Goal: Task Accomplishment & Management: Use online tool/utility

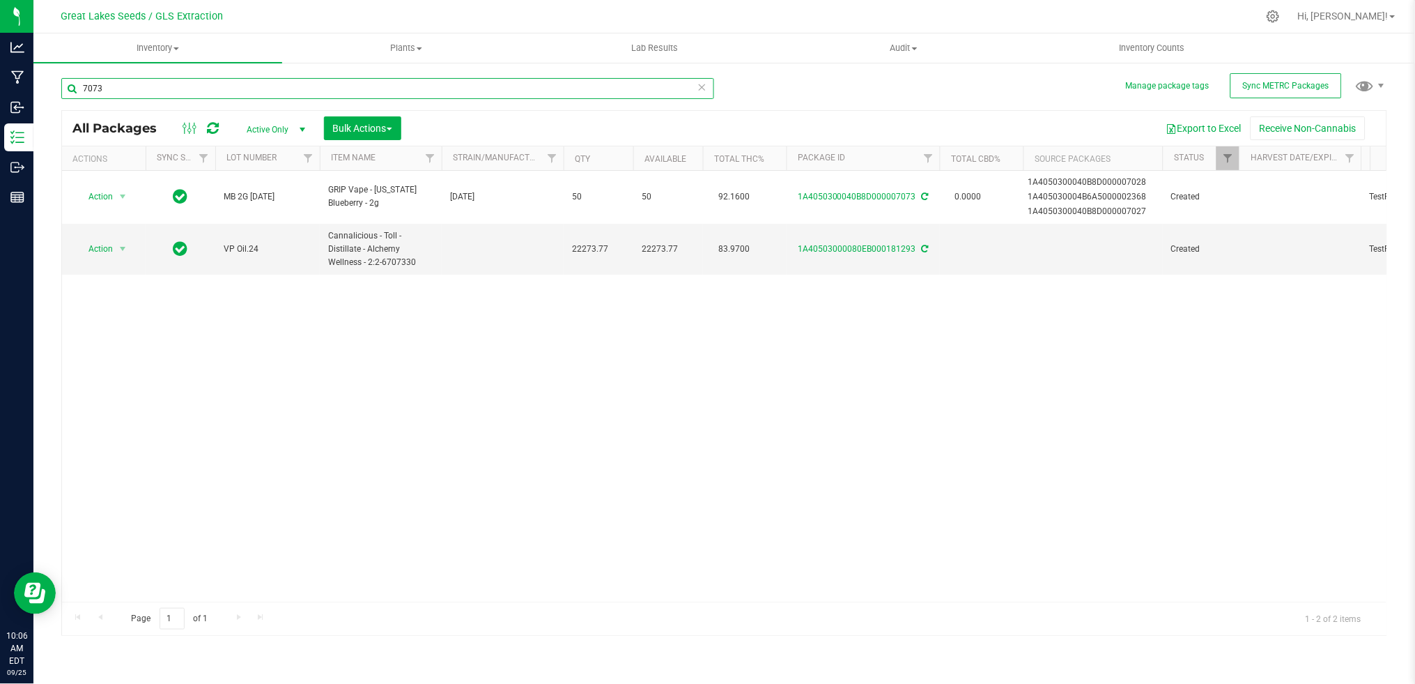
drag, startPoint x: 127, startPoint y: 86, endPoint x: 66, endPoint y: 75, distance: 61.5
click at [66, 75] on div "7073" at bounding box center [392, 87] width 663 height 45
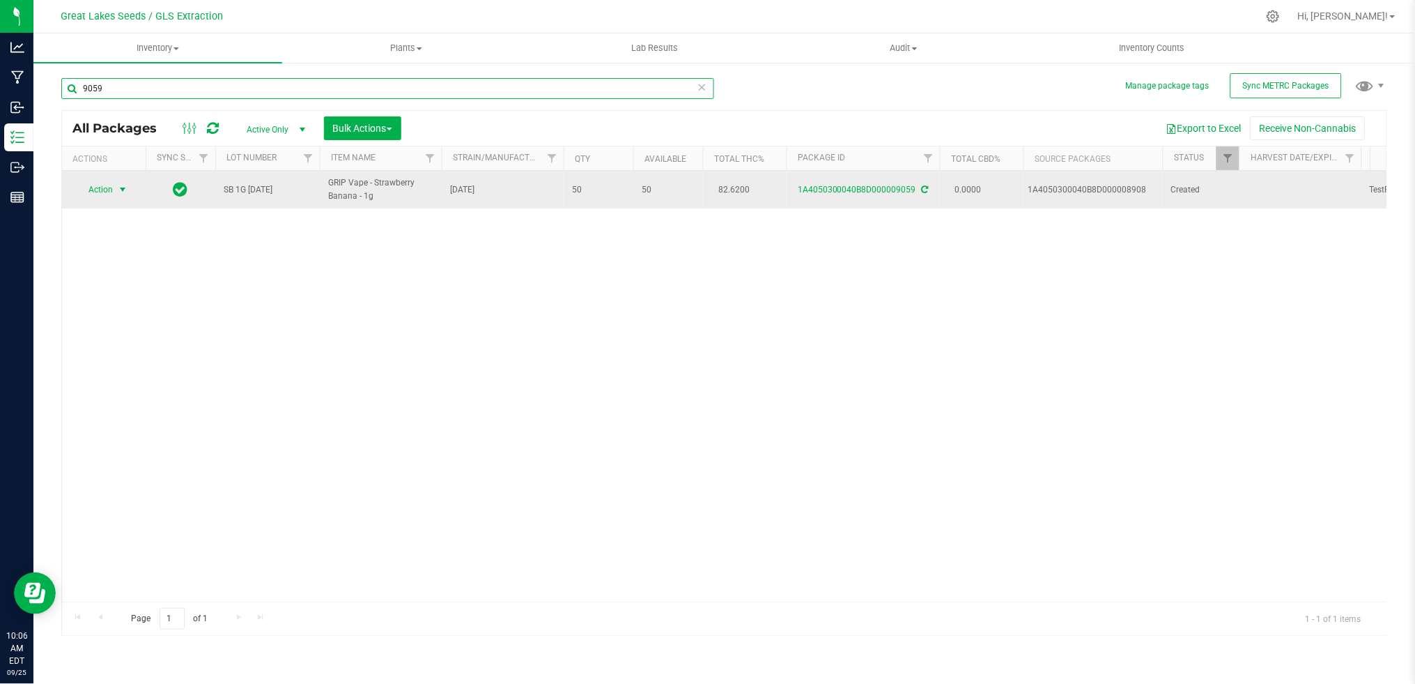
type input "9059"
click at [107, 196] on span "Action" at bounding box center [95, 190] width 38 height 20
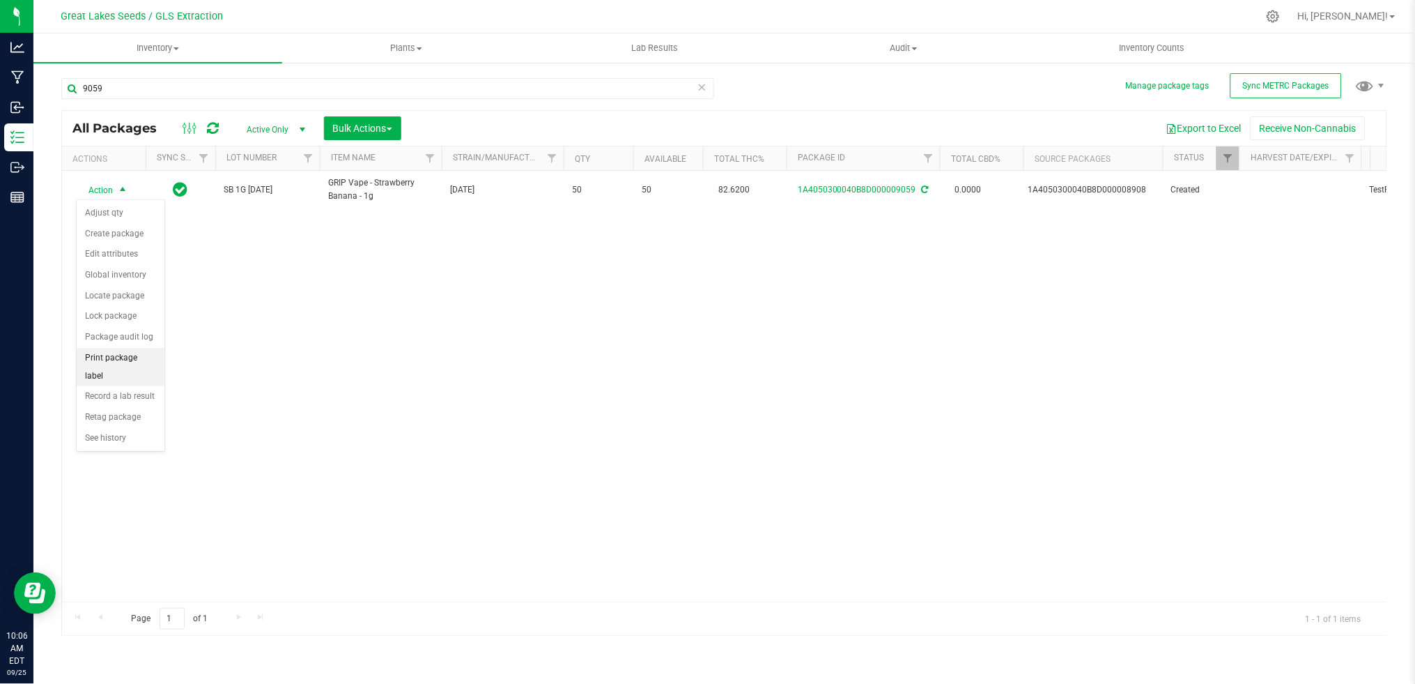
click at [123, 362] on li "Print package label" at bounding box center [121, 367] width 88 height 38
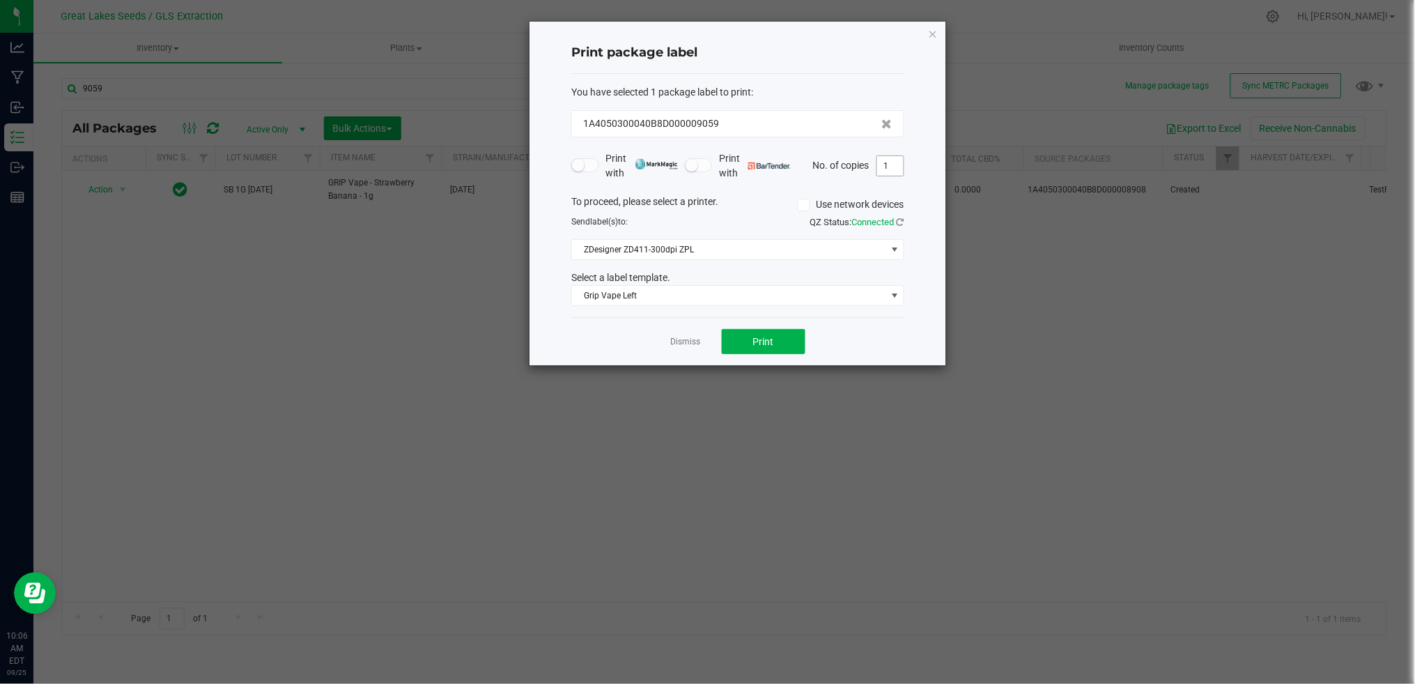
click at [894, 171] on input "1" at bounding box center [890, 166] width 26 height 20
type input "50"
click at [753, 336] on span "Print" at bounding box center [763, 341] width 21 height 11
click at [935, 35] on icon "button" at bounding box center [933, 33] width 10 height 17
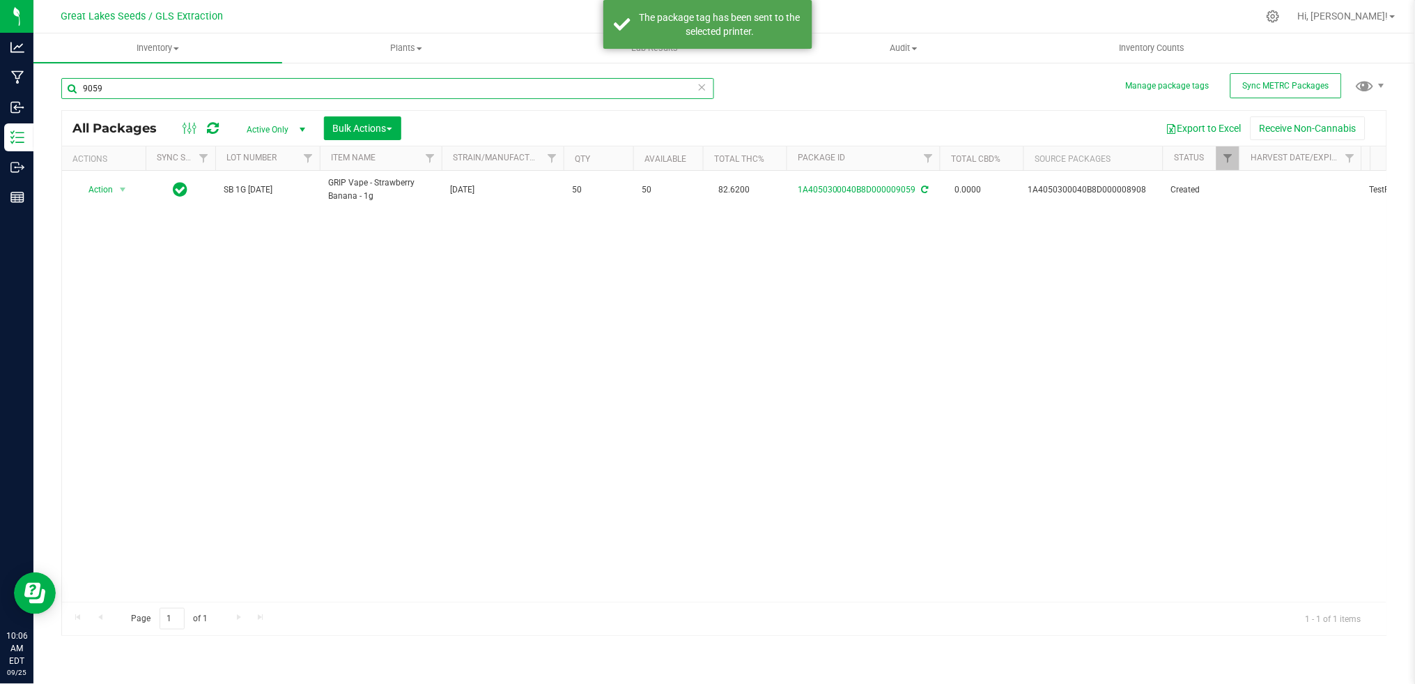
click at [120, 86] on input "9059" at bounding box center [387, 88] width 653 height 21
type input "9057"
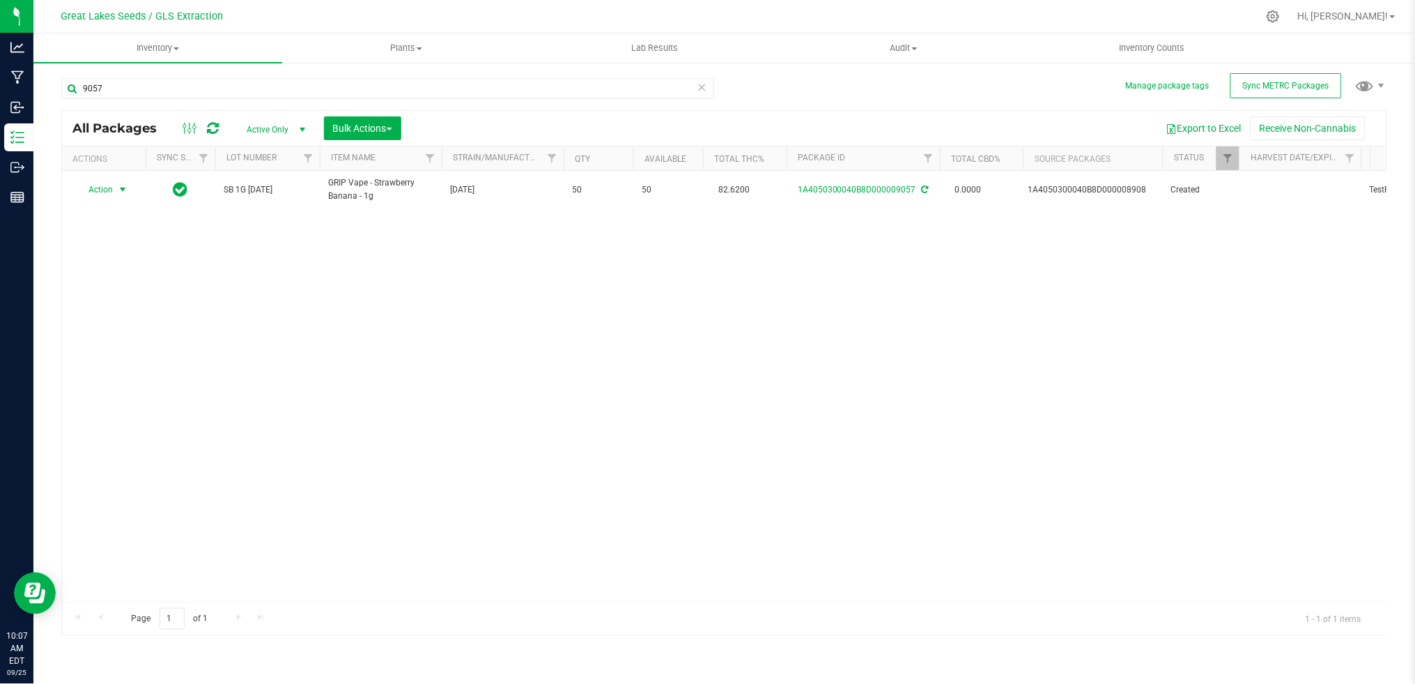
click at [93, 193] on span "Action" at bounding box center [95, 190] width 38 height 20
click at [126, 362] on li "Print package label" at bounding box center [121, 367] width 88 height 38
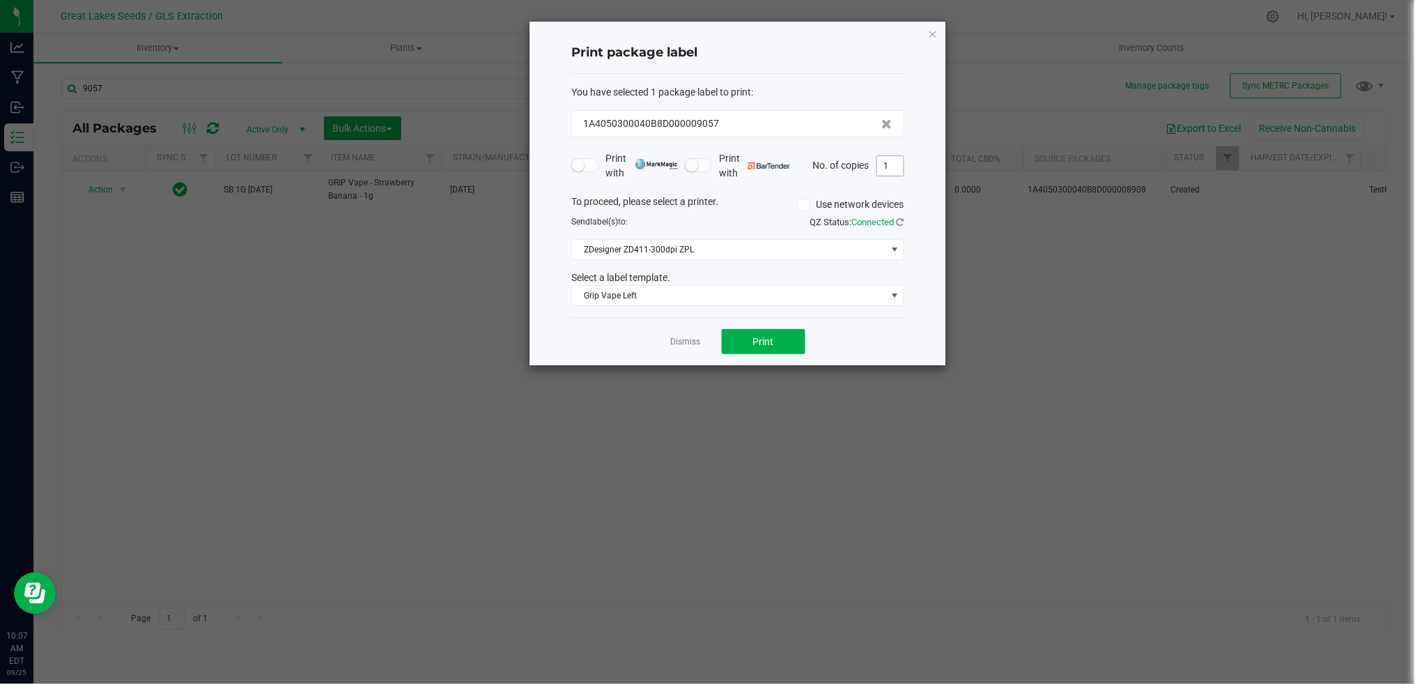
click at [884, 165] on input "1" at bounding box center [890, 166] width 26 height 20
type input "50"
click at [759, 336] on span "Print" at bounding box center [763, 341] width 21 height 11
click at [927, 31] on div "Print package label You have selected 1 package label to print : 1A4050300040B8…" at bounding box center [738, 194] width 417 height 344
click at [935, 33] on icon "button" at bounding box center [933, 33] width 10 height 17
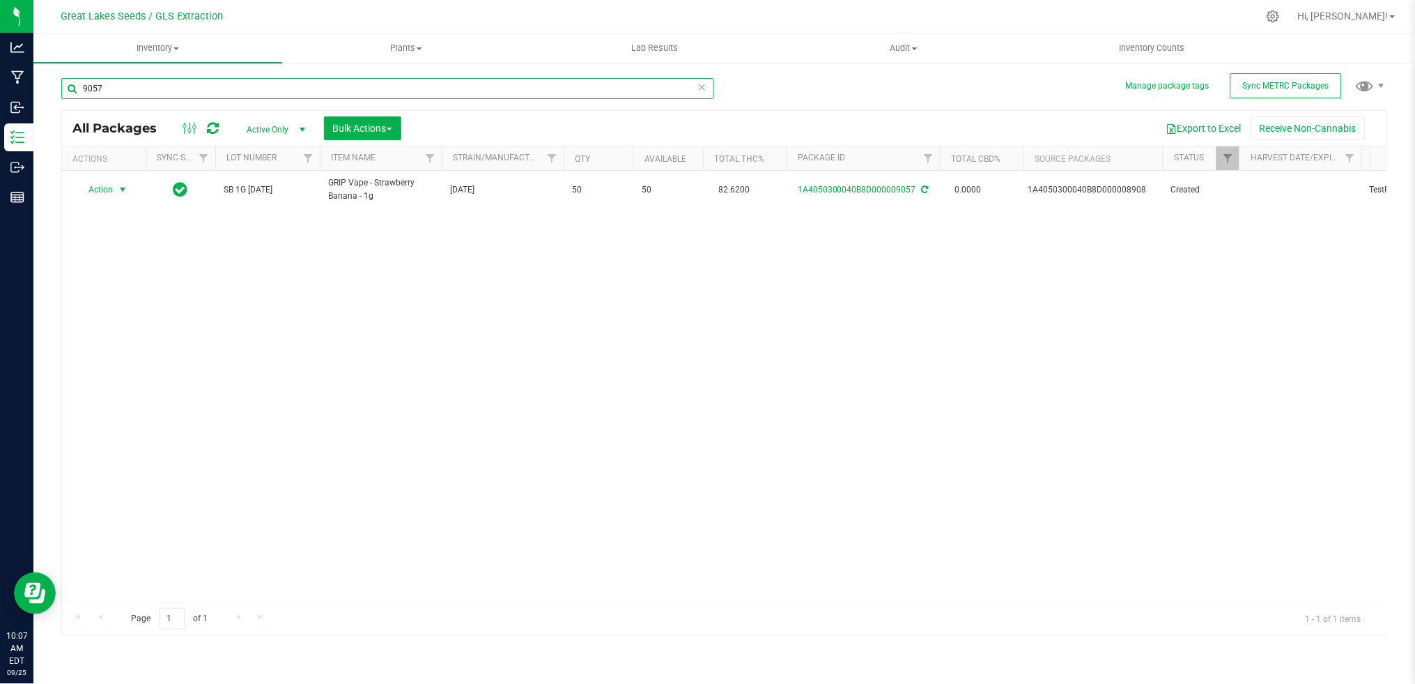
click at [151, 83] on input "9057" at bounding box center [387, 88] width 653 height 21
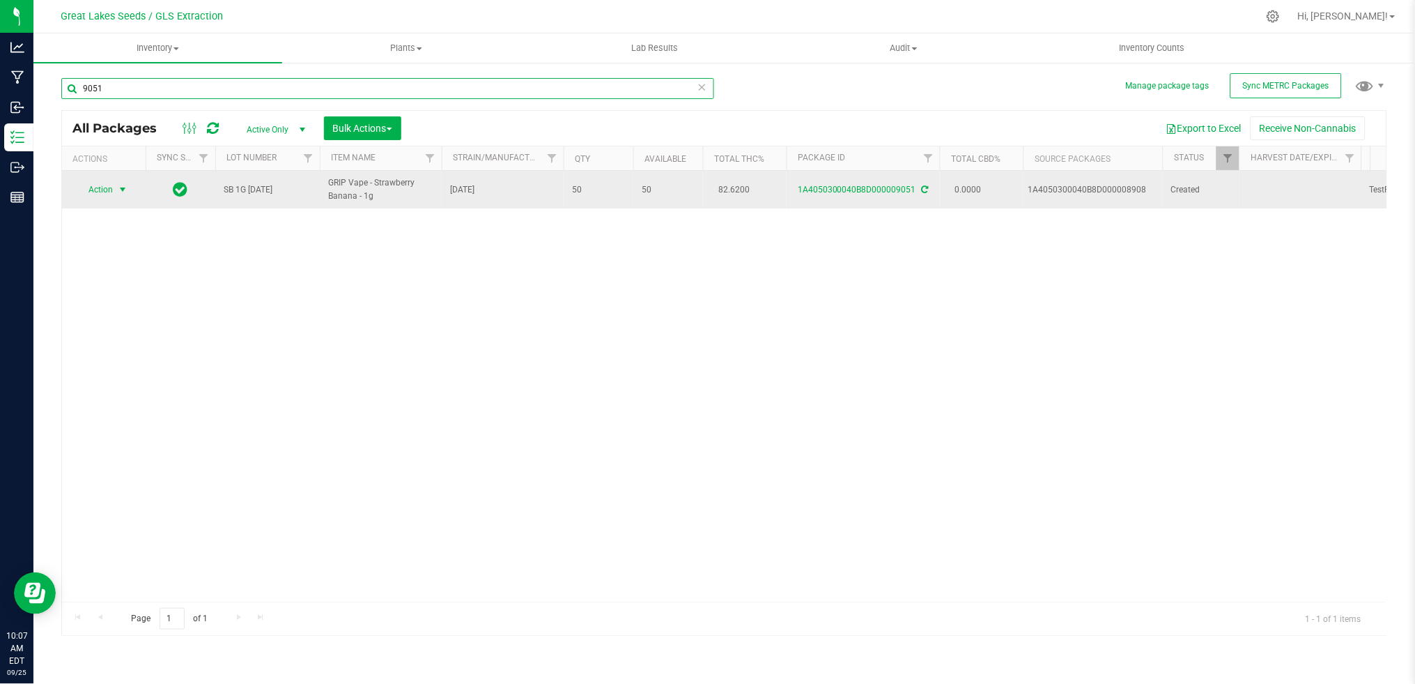
type input "9051"
click at [112, 187] on span "Action" at bounding box center [95, 190] width 38 height 20
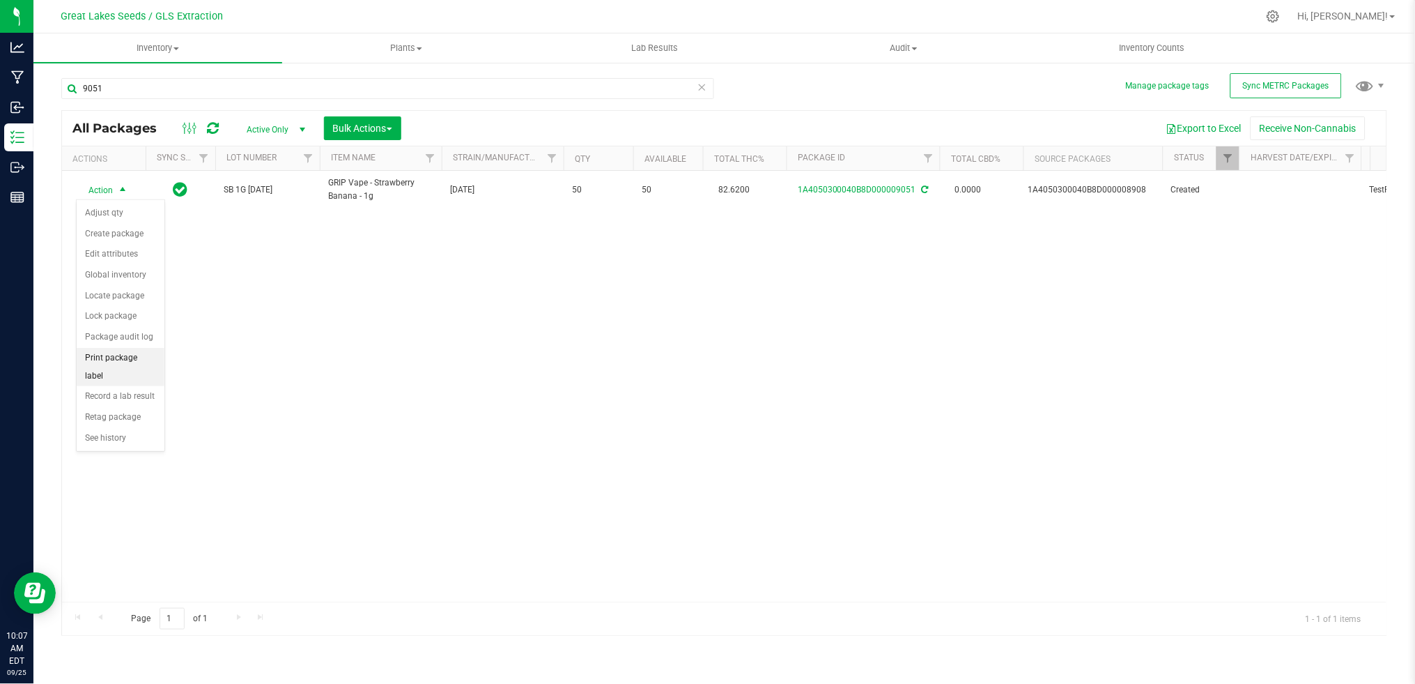
click at [135, 369] on li "Print package label" at bounding box center [121, 367] width 88 height 38
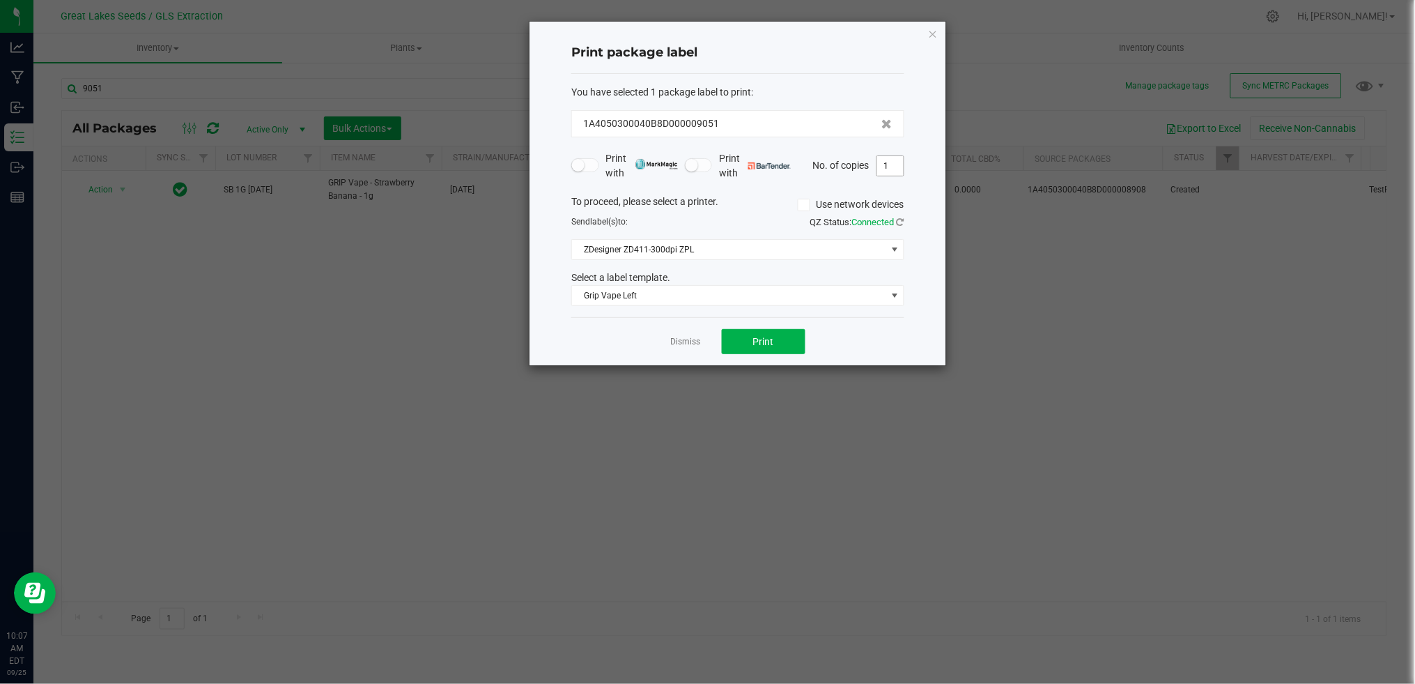
click at [885, 173] on input "1" at bounding box center [890, 166] width 26 height 20
type input "50"
click at [771, 351] on button "Print" at bounding box center [764, 341] width 84 height 25
click at [931, 30] on icon "button" at bounding box center [933, 33] width 10 height 17
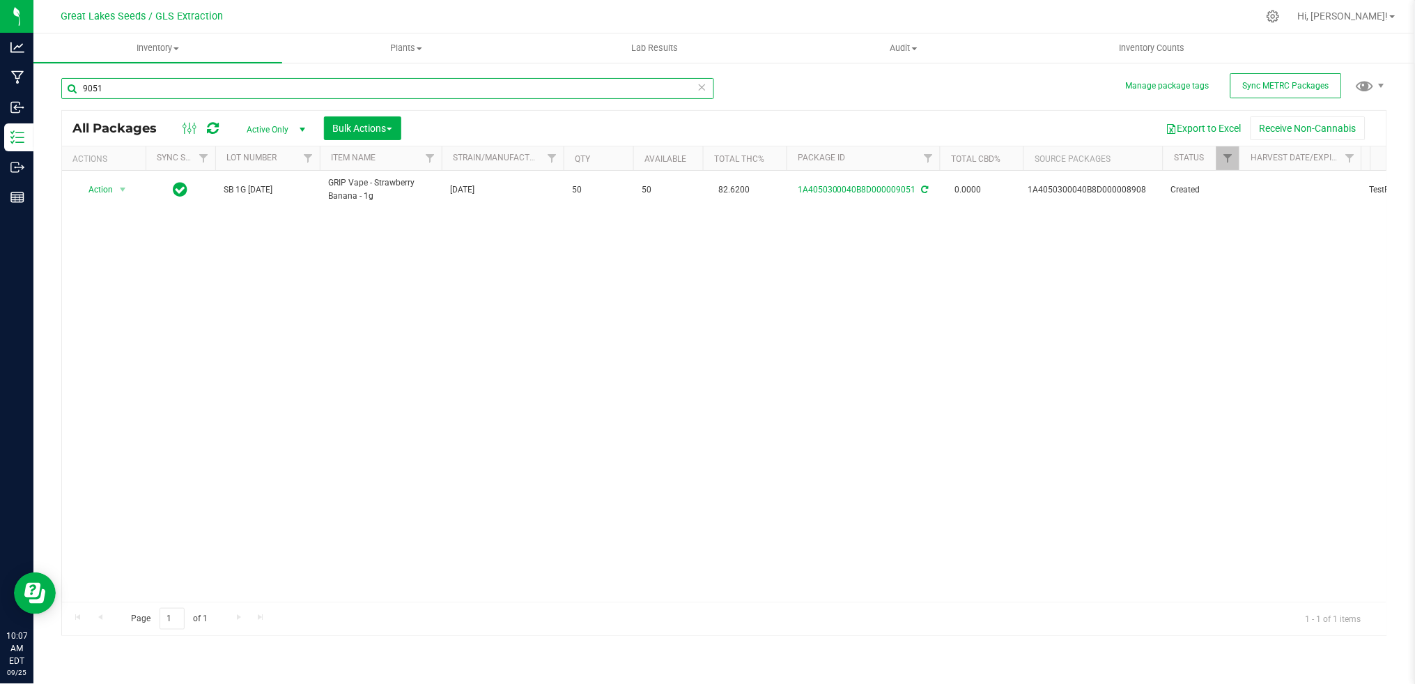
drag, startPoint x: 133, startPoint y: 87, endPoint x: 65, endPoint y: 84, distance: 67.7
click at [68, 82] on input "9051" at bounding box center [387, 88] width 653 height 21
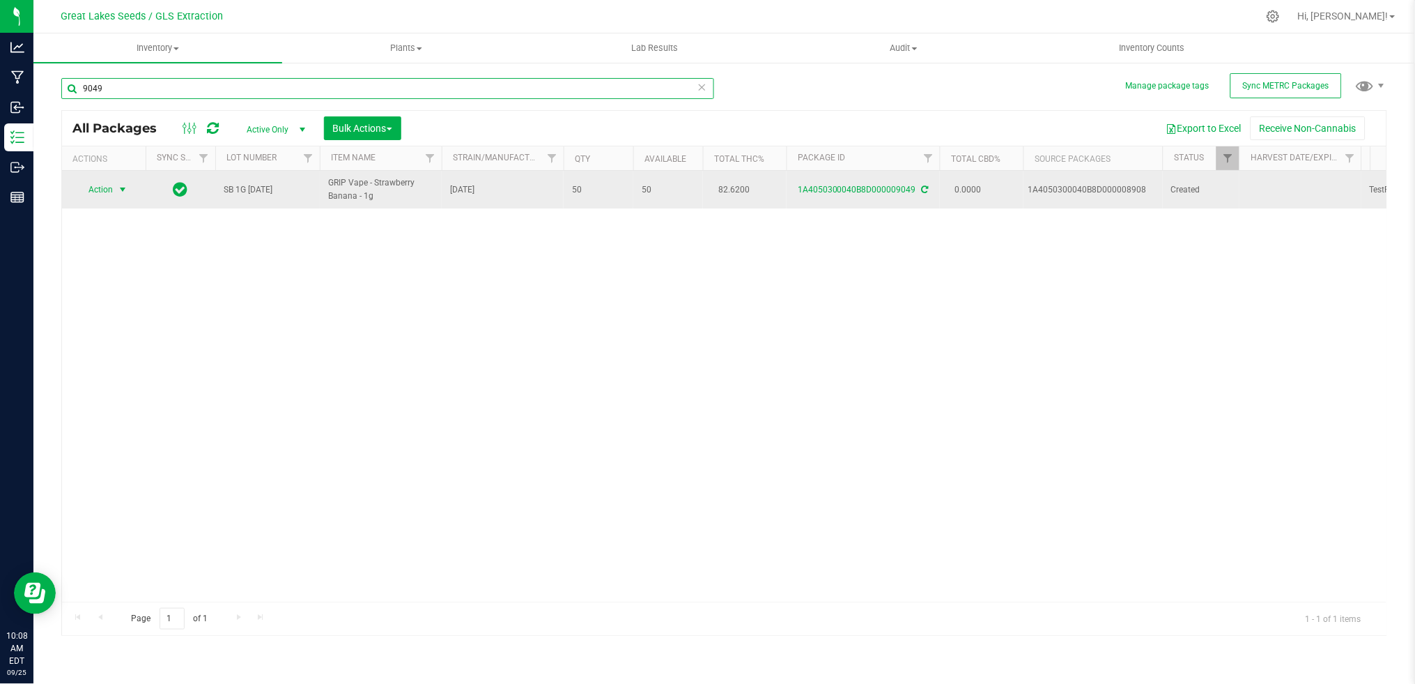
type input "9049"
click at [98, 180] on span "Action" at bounding box center [95, 190] width 38 height 20
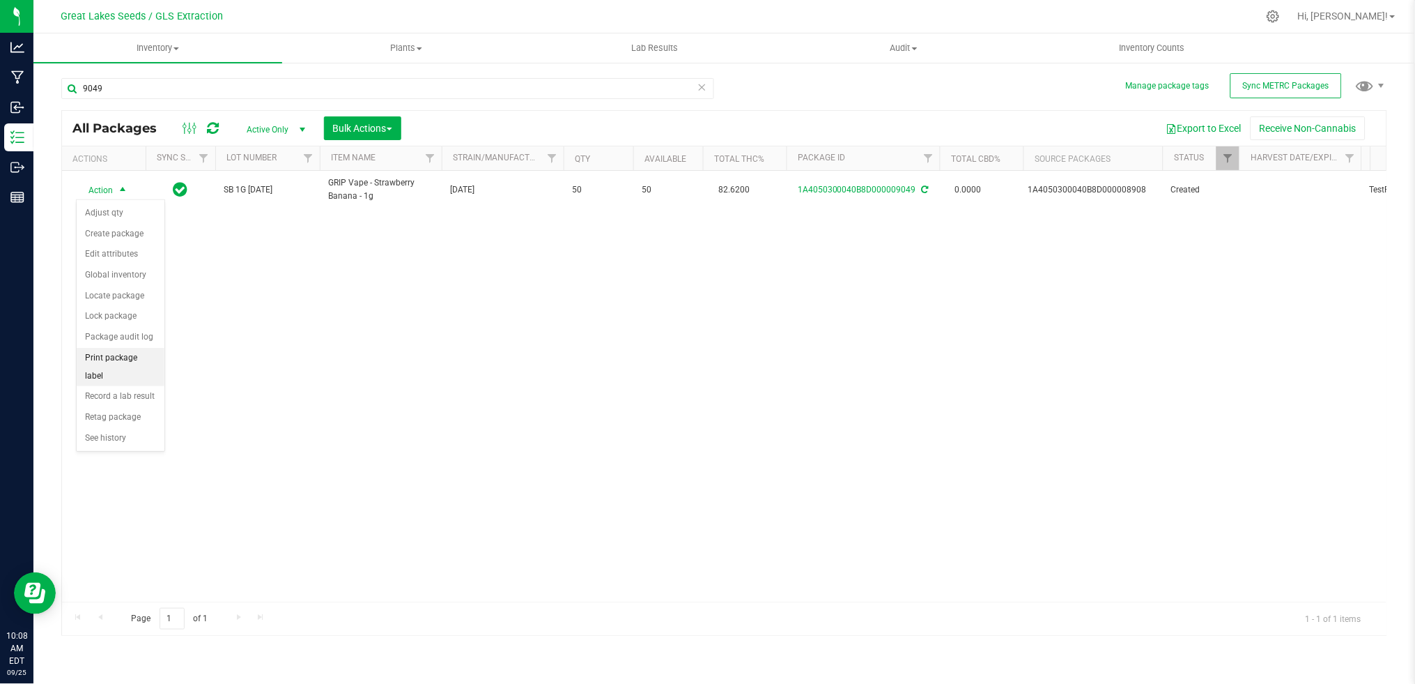
click at [132, 362] on li "Print package label" at bounding box center [121, 367] width 88 height 38
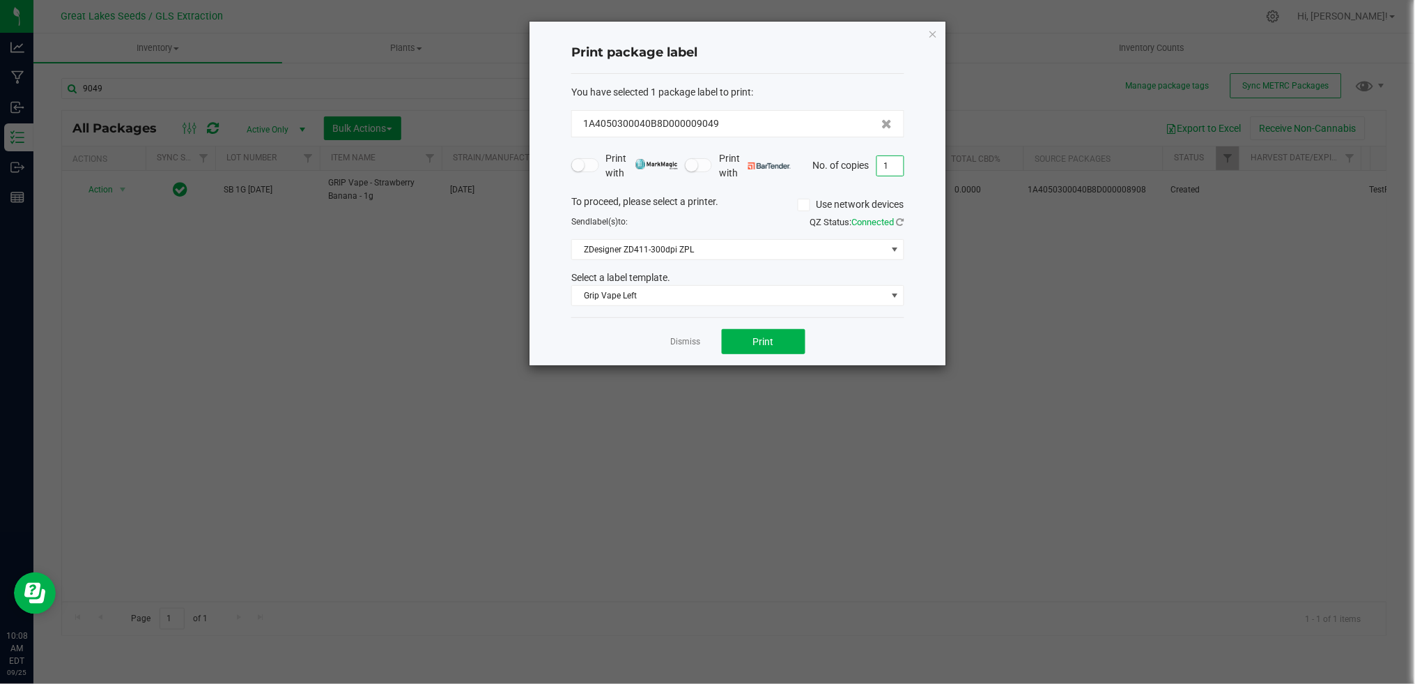
click at [888, 167] on input "1" at bounding box center [890, 166] width 26 height 20
type input "50"
click at [770, 339] on span "Print" at bounding box center [763, 341] width 21 height 11
click at [934, 32] on icon "button" at bounding box center [933, 33] width 10 height 17
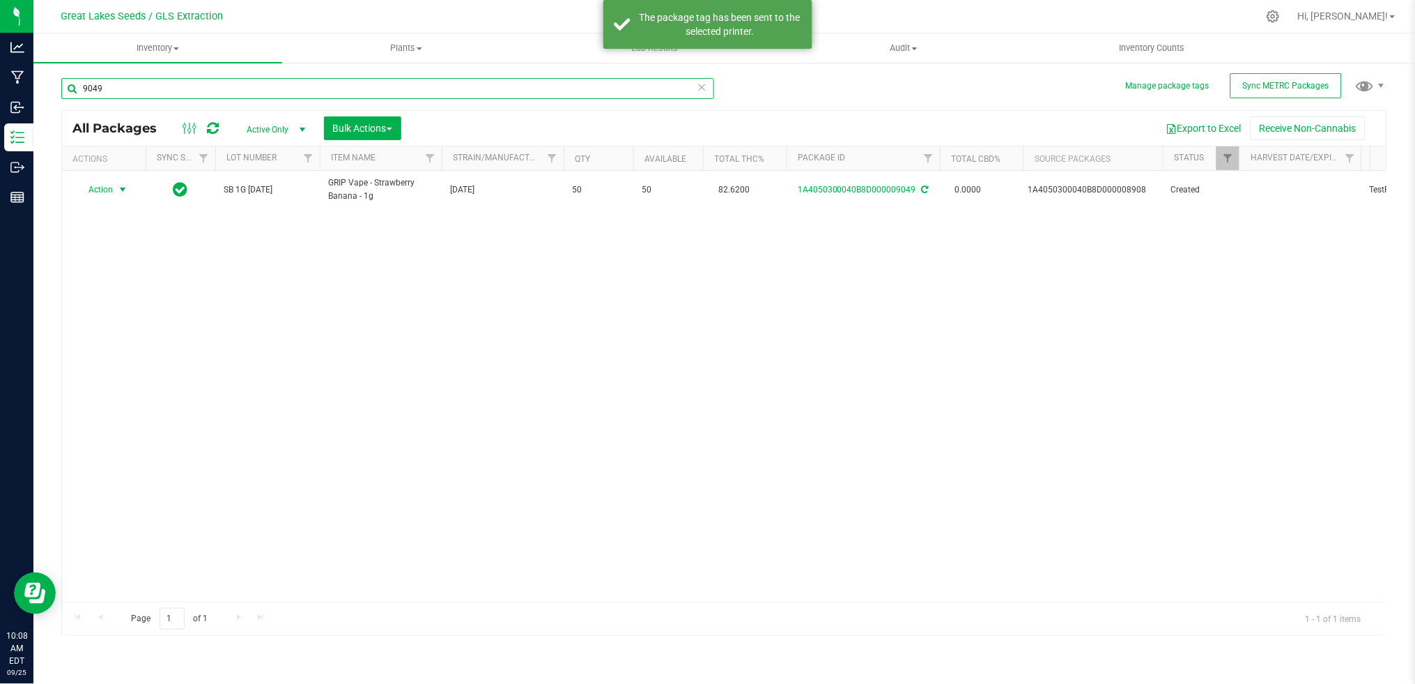
click at [113, 86] on input "9049" at bounding box center [387, 88] width 653 height 21
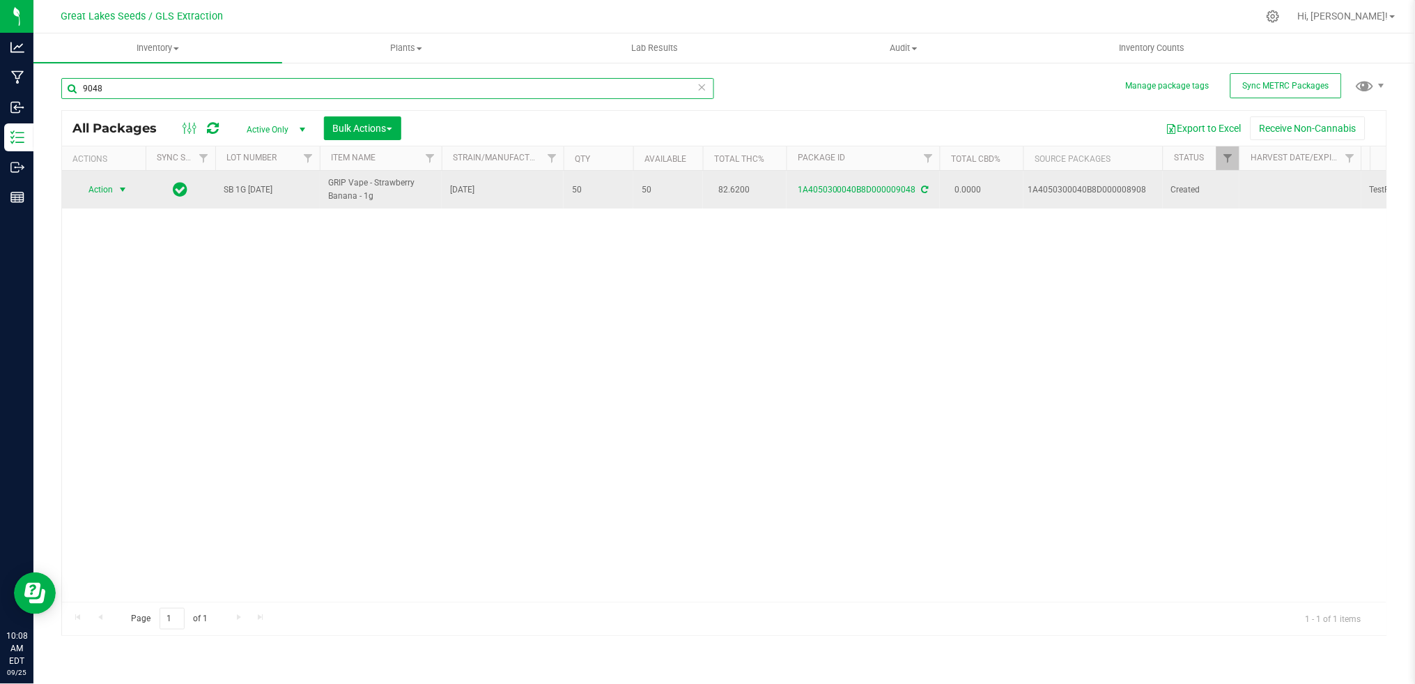
type input "9048"
click at [105, 189] on span "Action" at bounding box center [95, 190] width 38 height 20
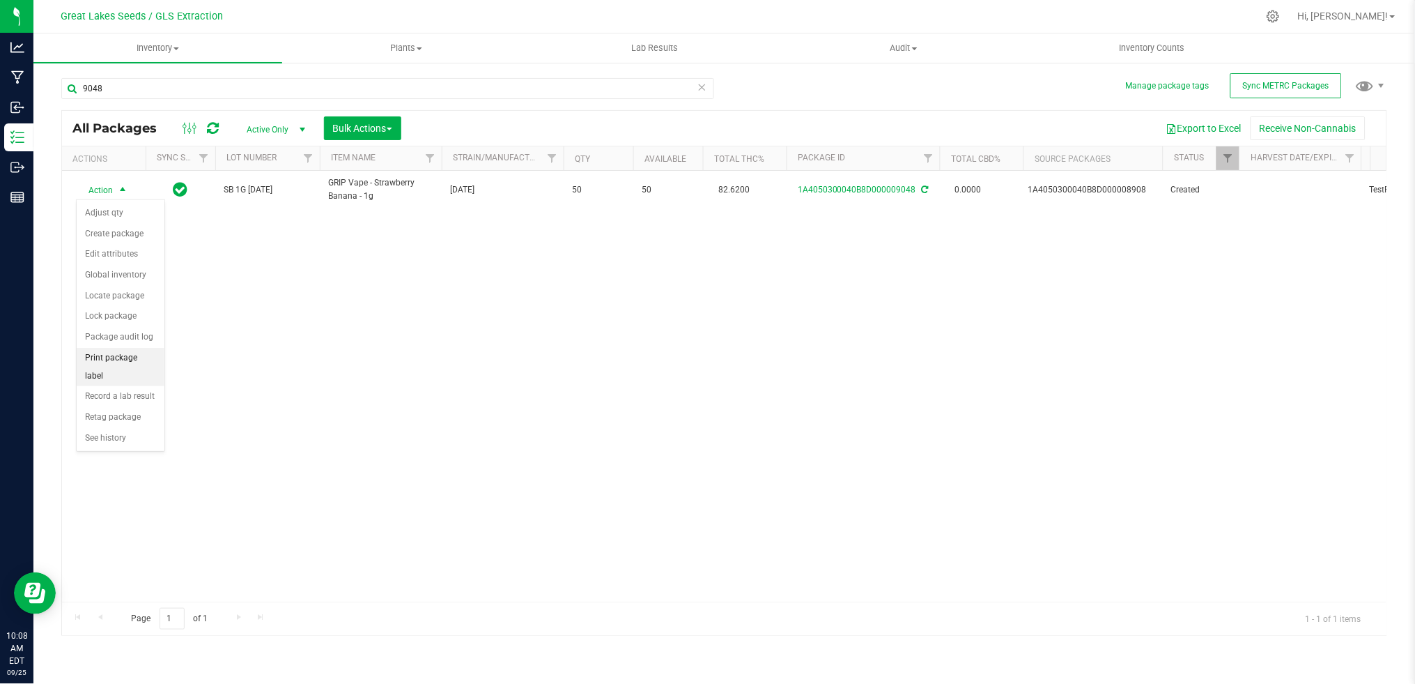
click at [118, 364] on li "Print package label" at bounding box center [121, 367] width 88 height 38
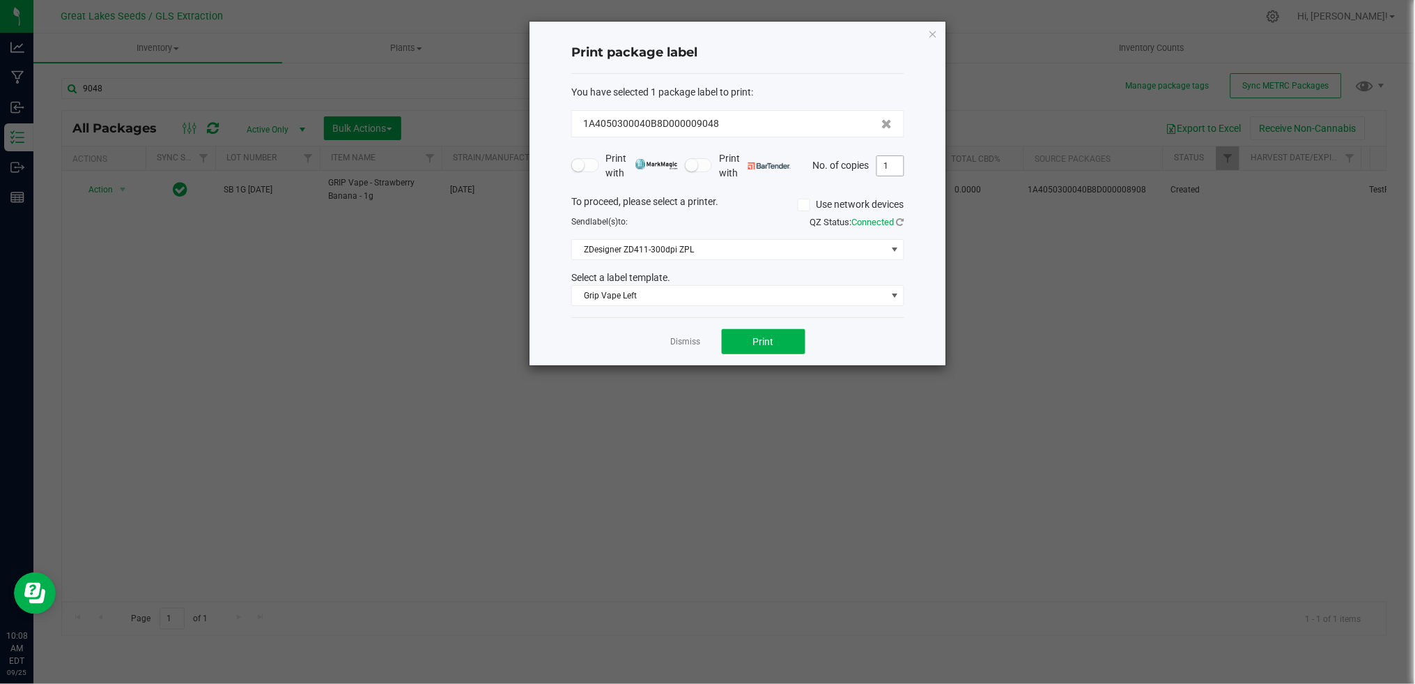
click at [889, 164] on input "1" at bounding box center [890, 166] width 26 height 20
type input "50"
click at [783, 353] on button "Print" at bounding box center [764, 341] width 84 height 25
click at [931, 28] on icon "button" at bounding box center [933, 33] width 10 height 17
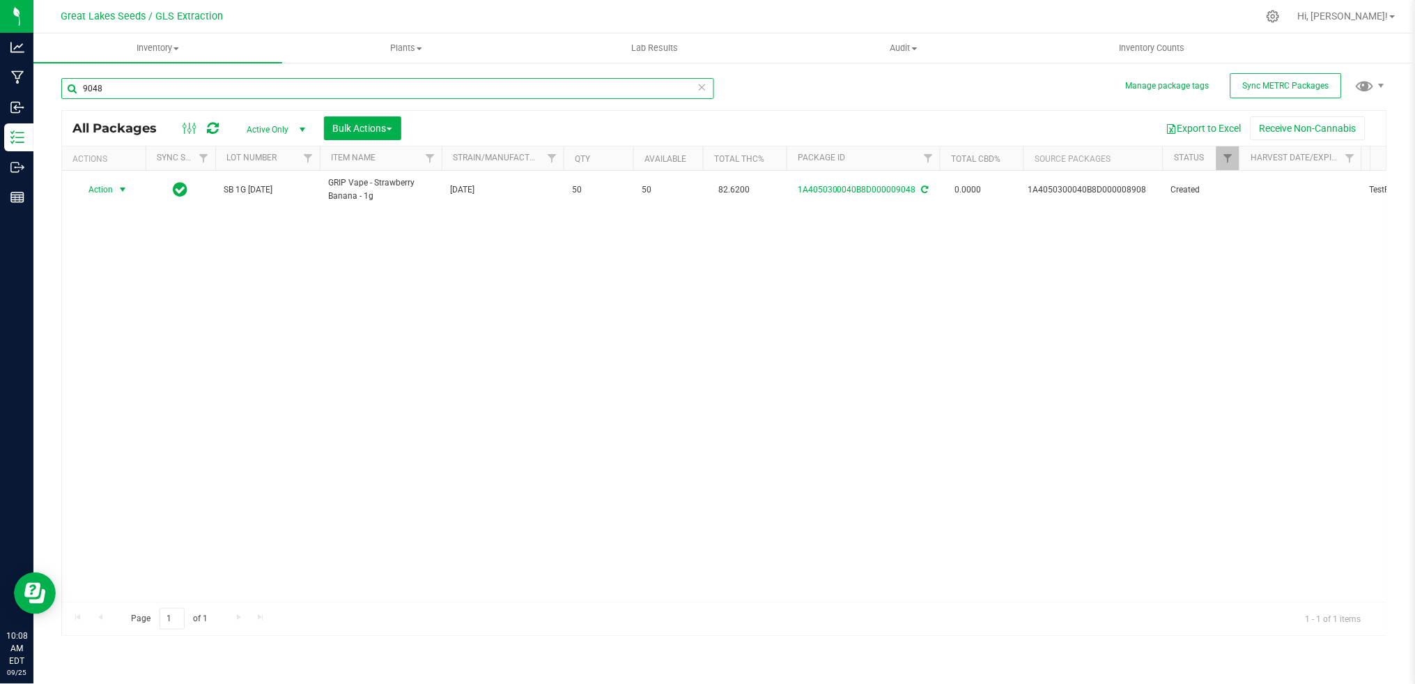
click at [153, 89] on input "9048" at bounding box center [387, 88] width 653 height 21
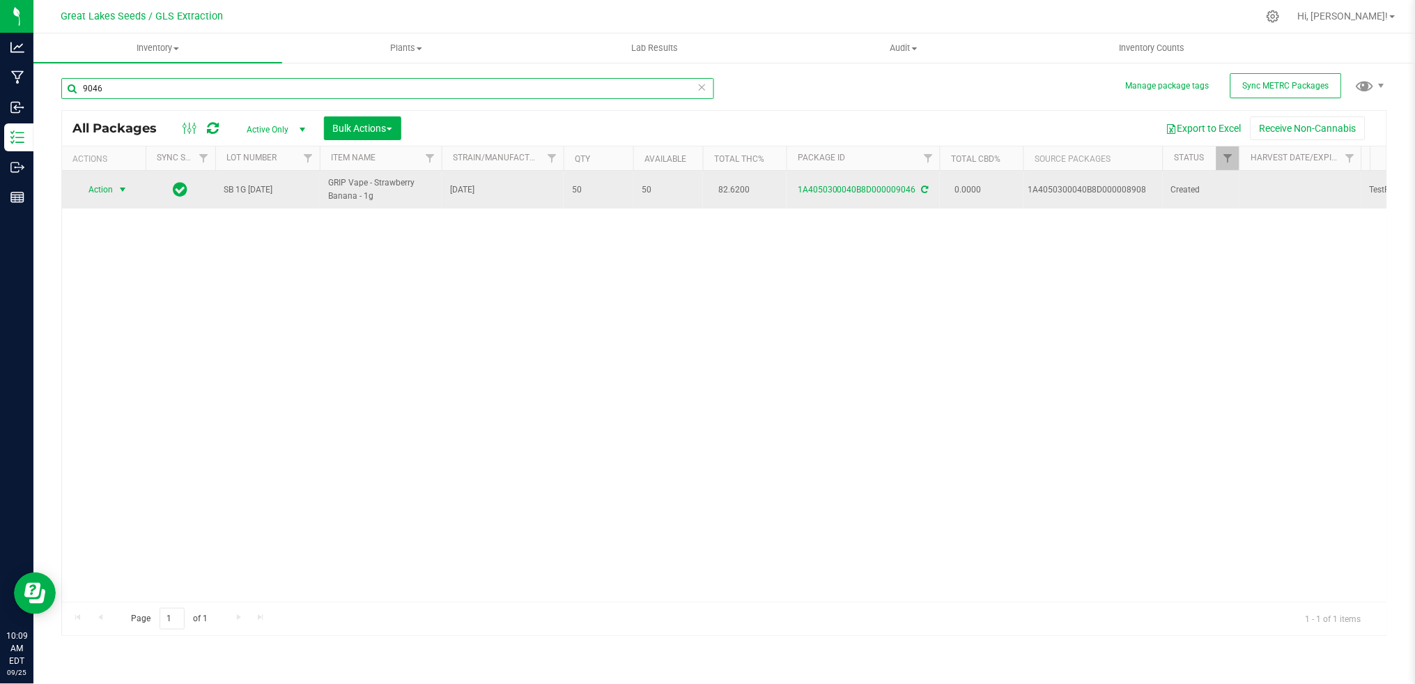
type input "9046"
click at [107, 186] on span "Action" at bounding box center [95, 190] width 38 height 20
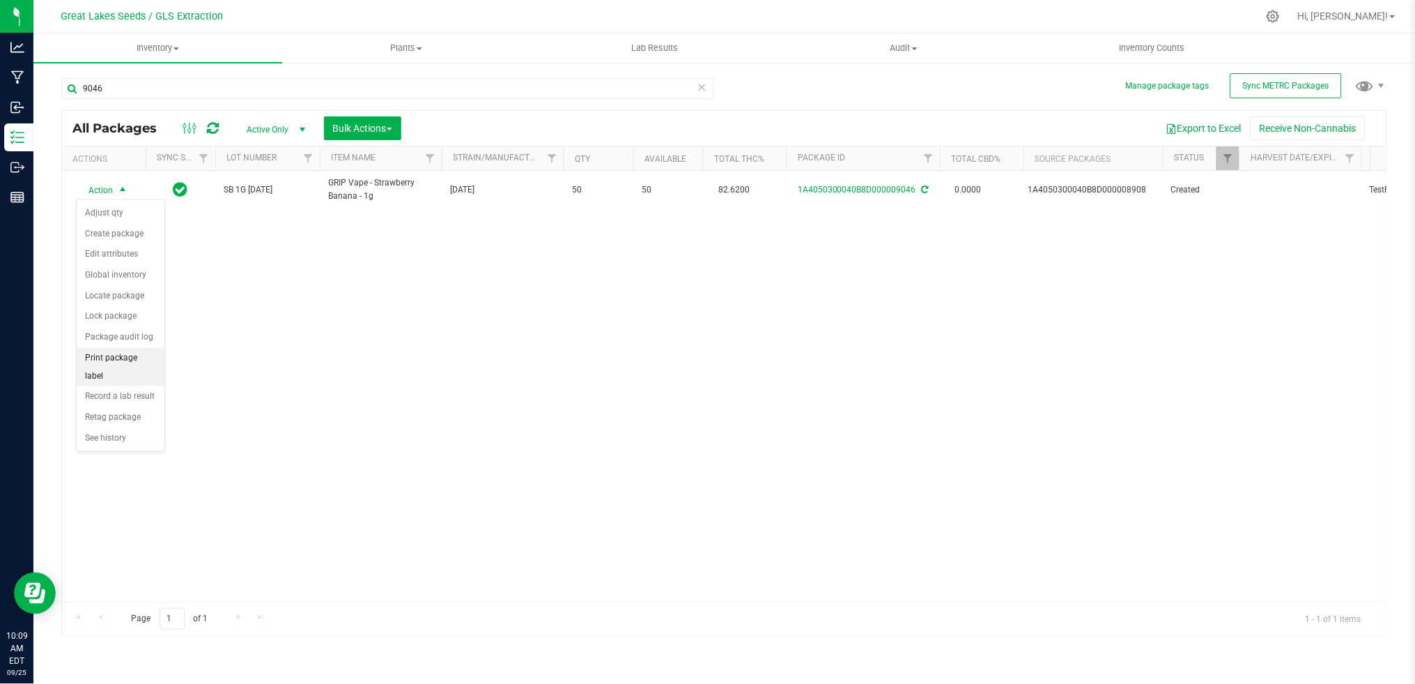
click at [144, 371] on li "Print package label" at bounding box center [121, 367] width 88 height 38
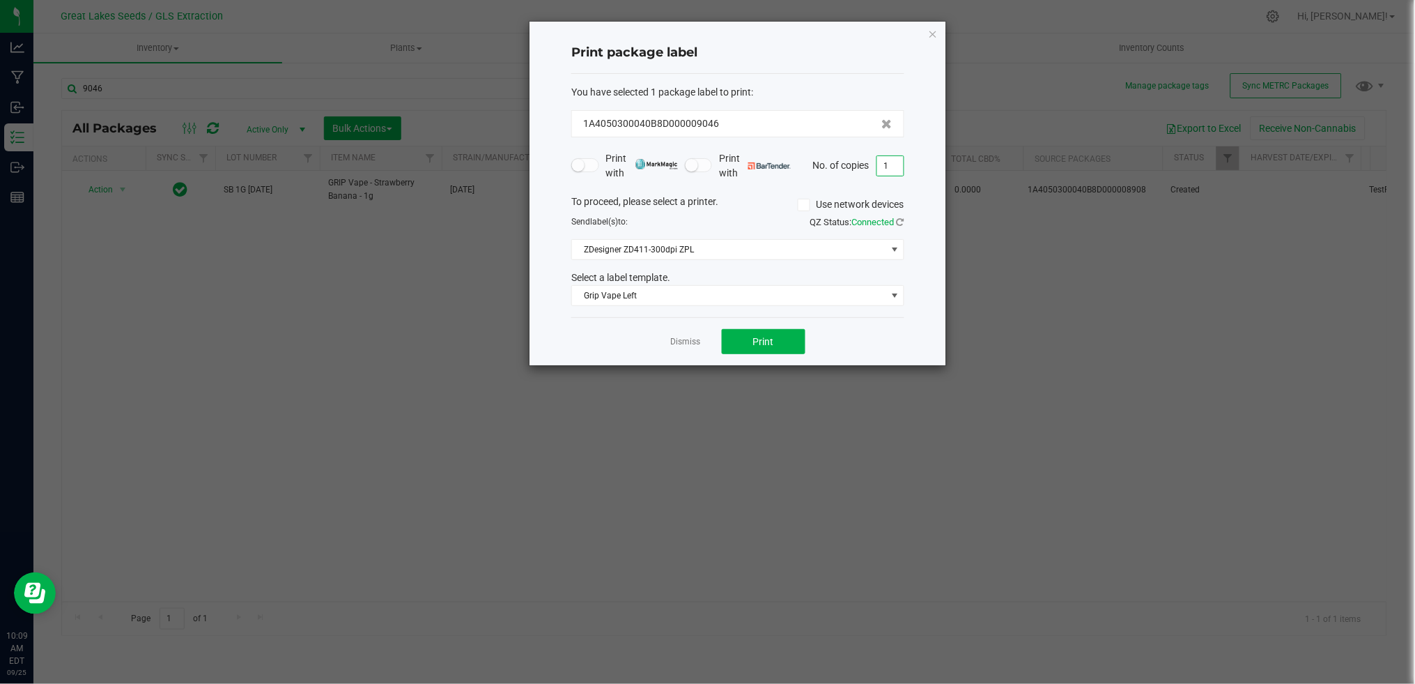
click at [889, 171] on input "1" at bounding box center [890, 166] width 26 height 20
type input "50"
click at [784, 337] on button "Print" at bounding box center [764, 341] width 84 height 25
click at [934, 36] on icon "button" at bounding box center [933, 33] width 10 height 17
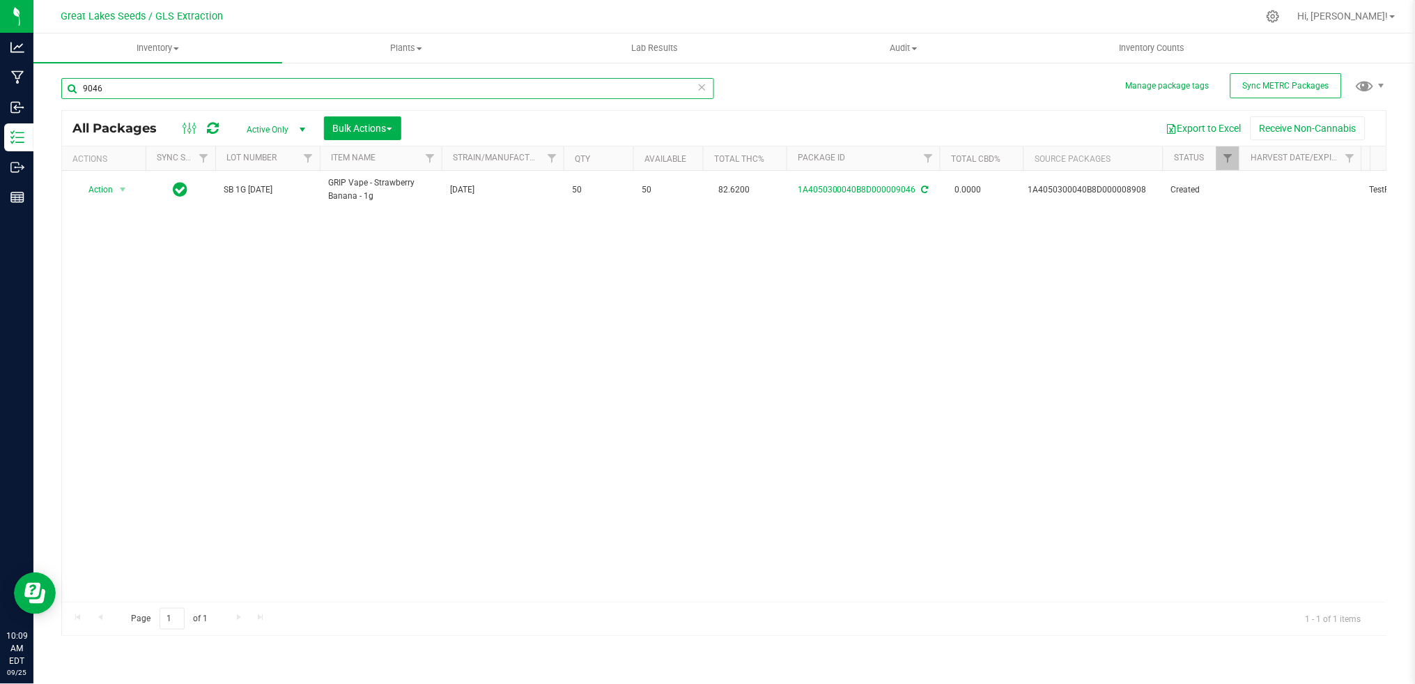
click at [160, 81] on input "9046" at bounding box center [387, 88] width 653 height 21
type input "9045"
click at [98, 192] on span "Action" at bounding box center [95, 190] width 38 height 20
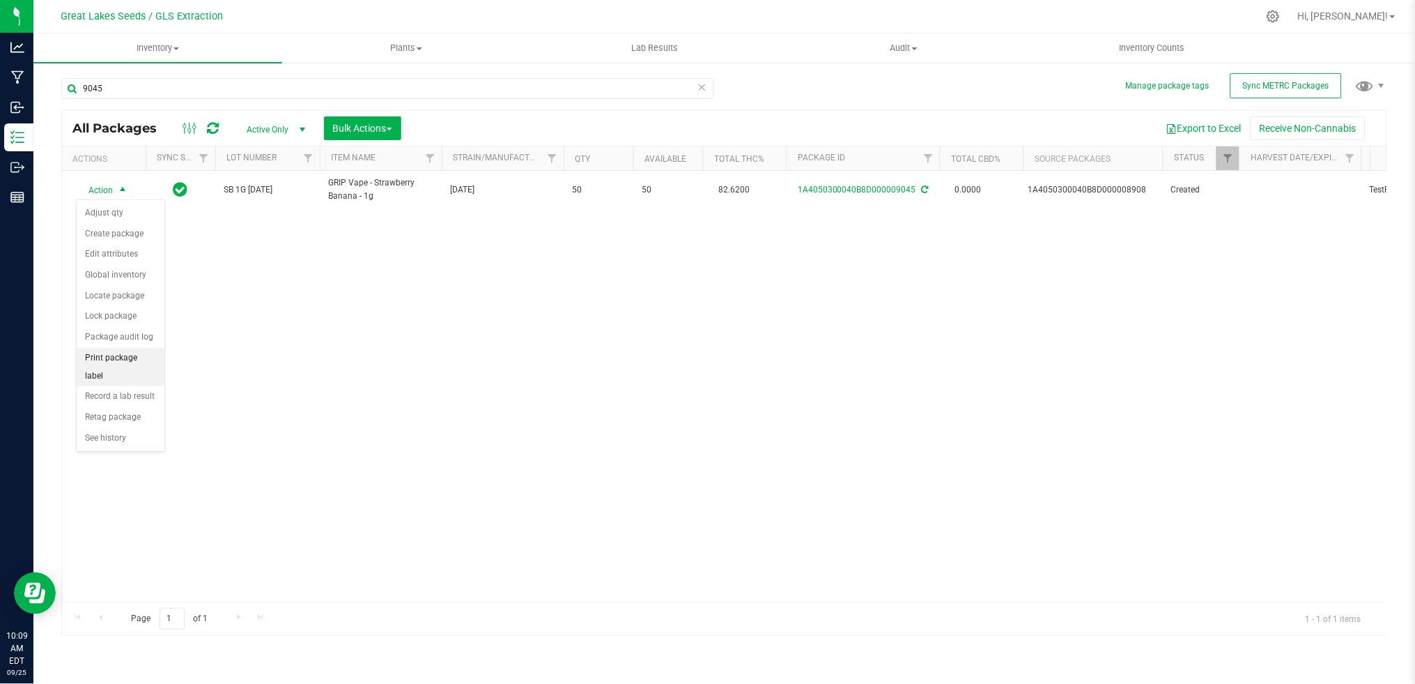
click at [106, 371] on li "Print package label" at bounding box center [121, 367] width 88 height 38
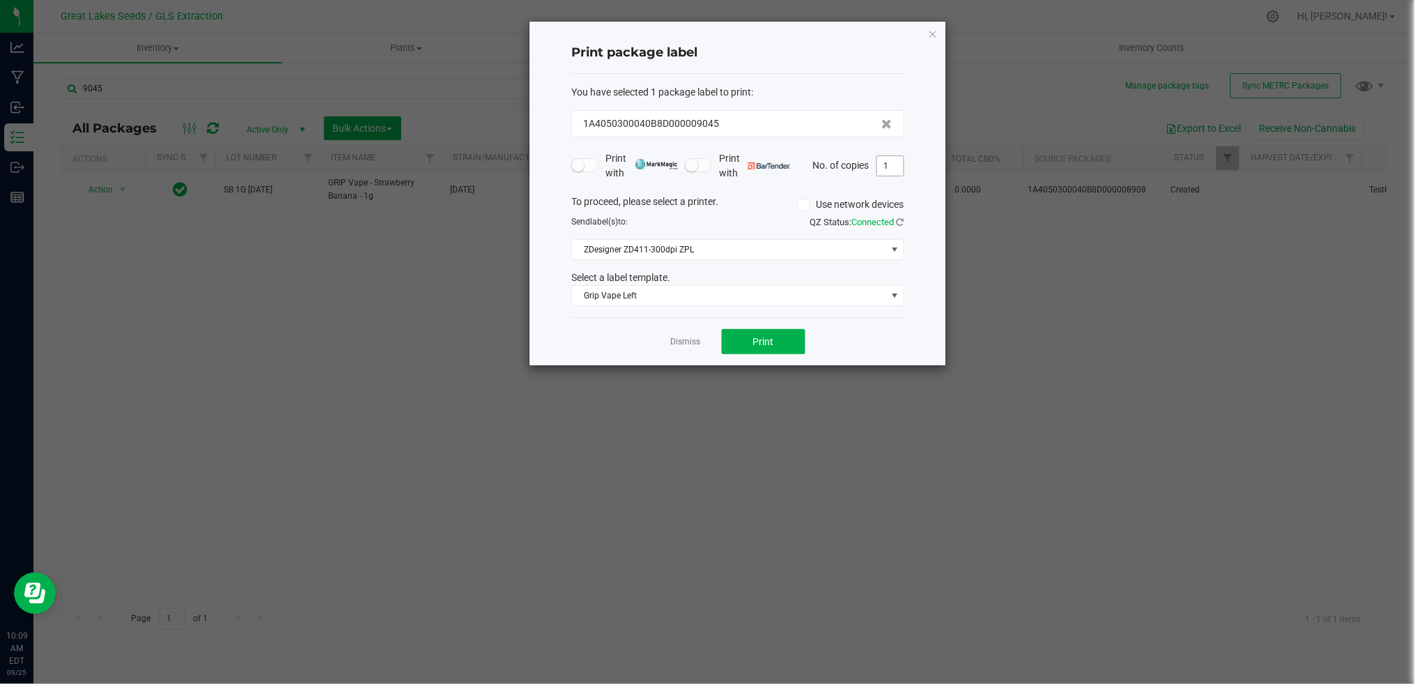
click at [897, 167] on input "1" at bounding box center [890, 166] width 26 height 20
type input "50"
click at [766, 339] on span "Print" at bounding box center [763, 341] width 21 height 11
click at [933, 34] on icon "button" at bounding box center [933, 33] width 10 height 17
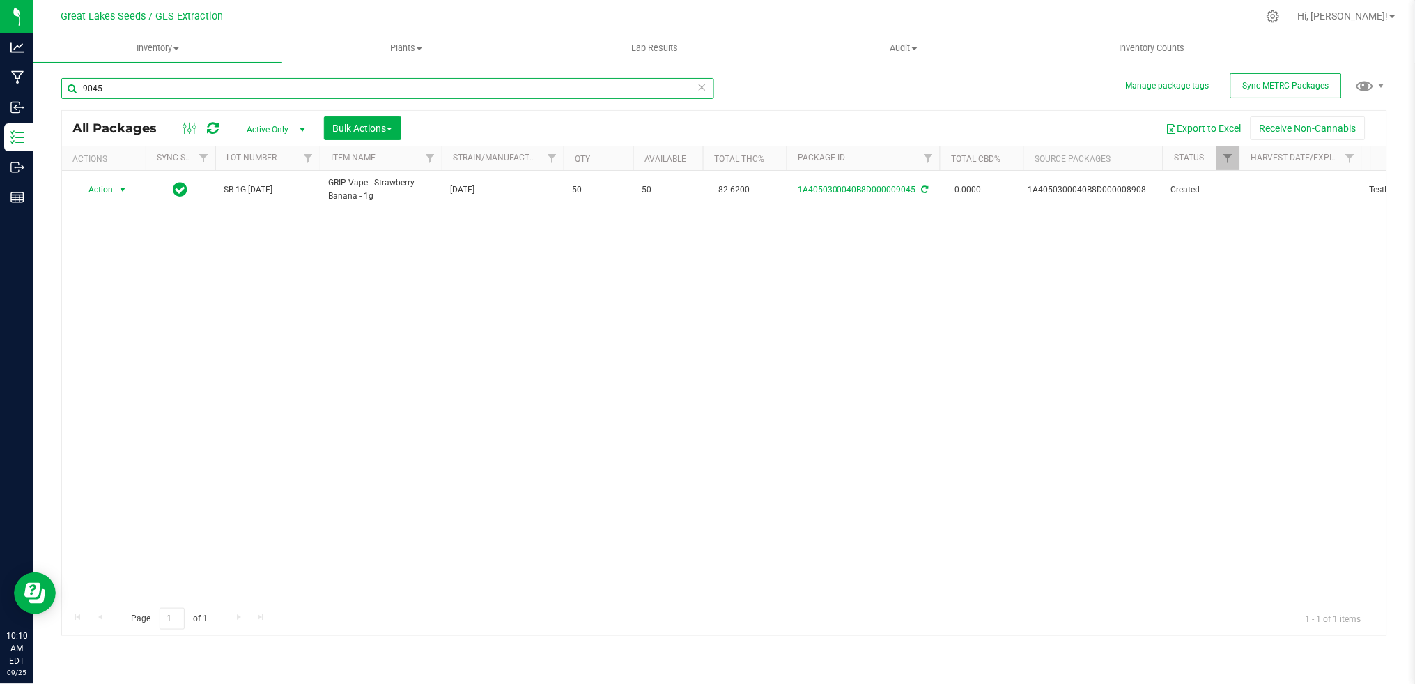
click at [121, 90] on input "9045" at bounding box center [387, 88] width 653 height 21
type input "9044"
click at [104, 192] on span "Action" at bounding box center [95, 190] width 38 height 20
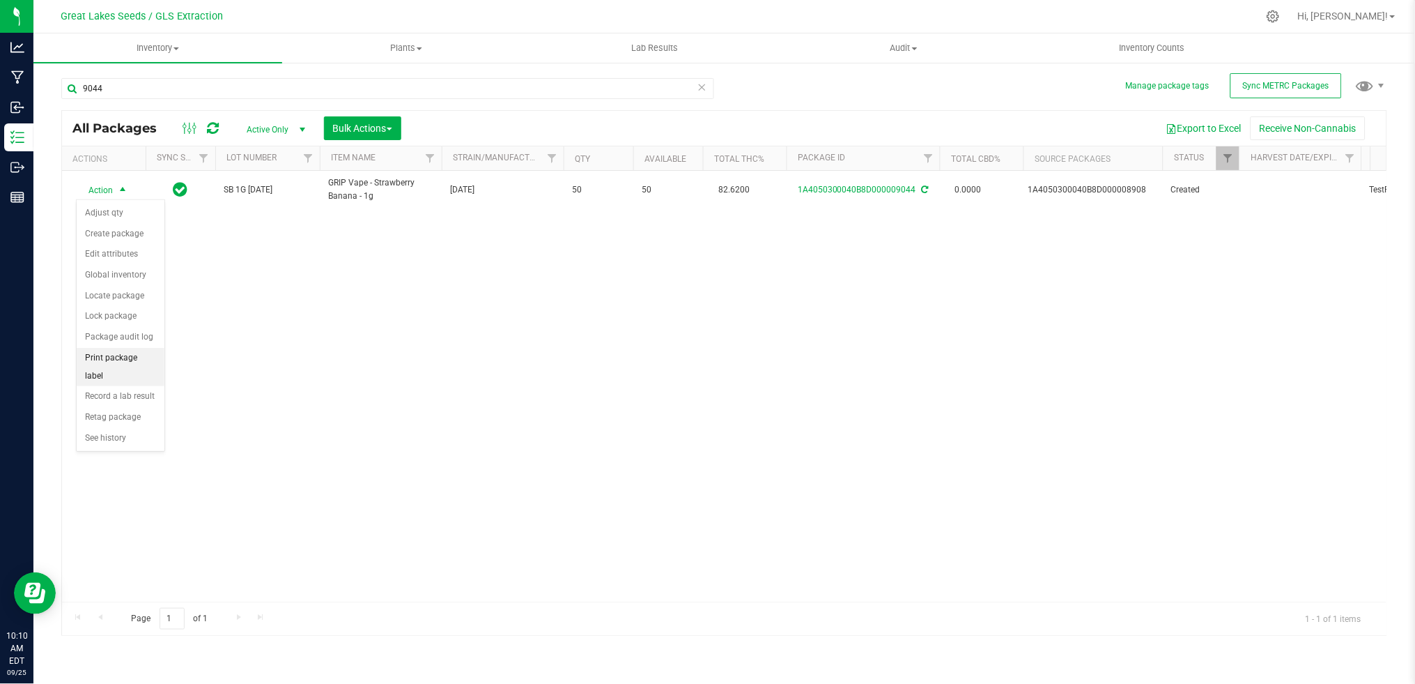
click at [125, 364] on li "Print package label" at bounding box center [121, 367] width 88 height 38
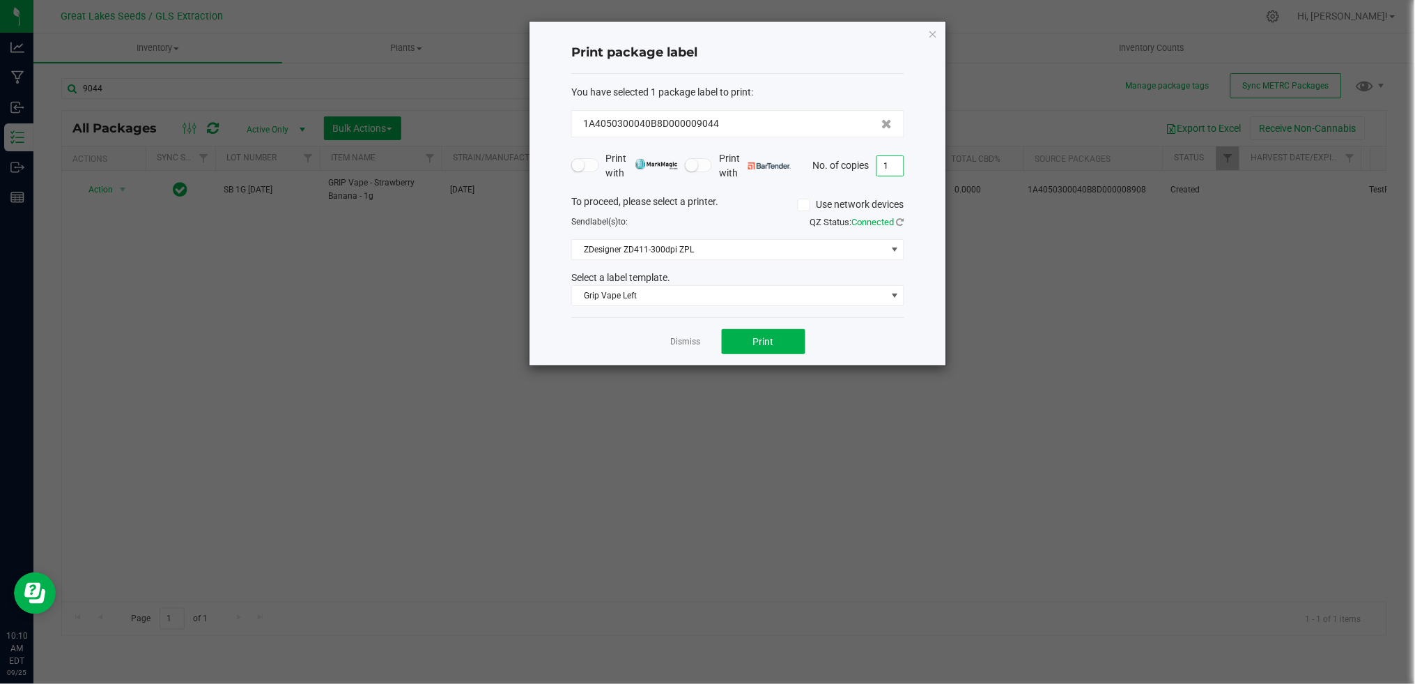
click at [895, 163] on input "1" at bounding box center [890, 166] width 26 height 20
type input "50"
click at [769, 338] on span "Print" at bounding box center [763, 341] width 21 height 11
click at [934, 35] on icon "button" at bounding box center [933, 33] width 10 height 17
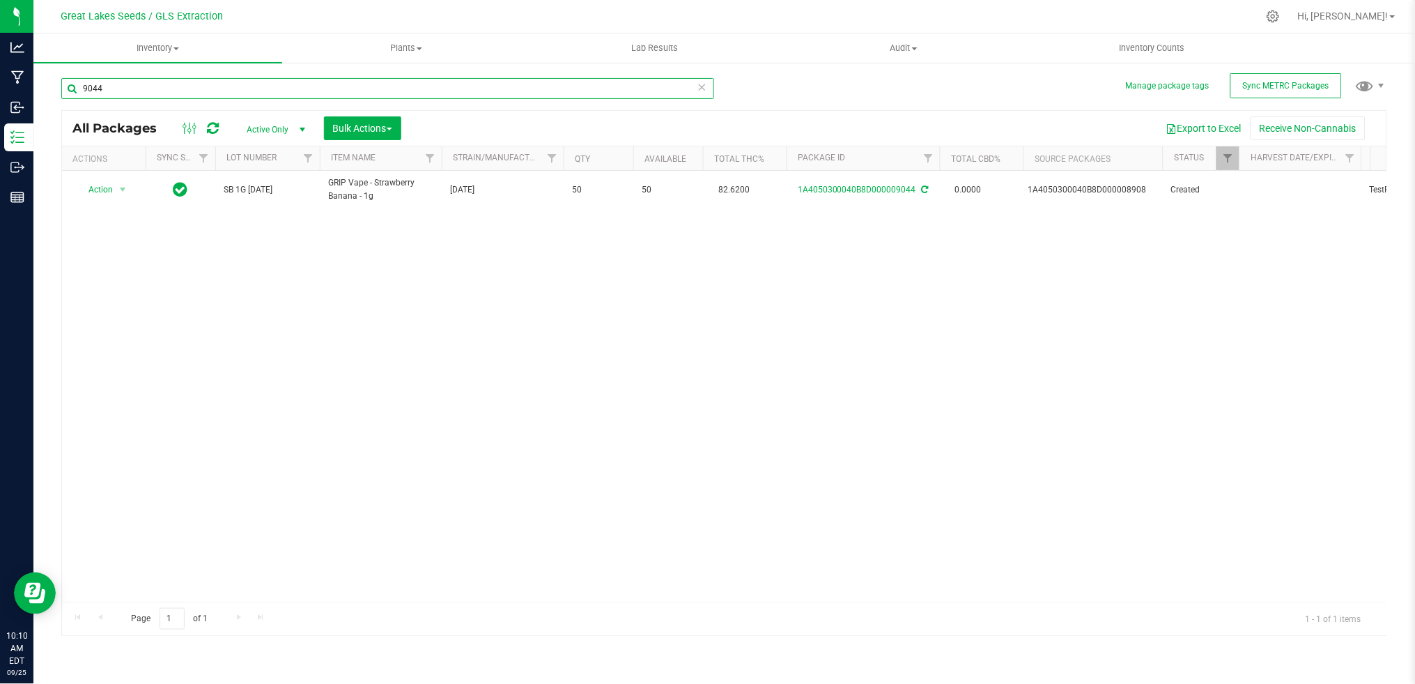
click at [152, 93] on input "9044" at bounding box center [387, 88] width 653 height 21
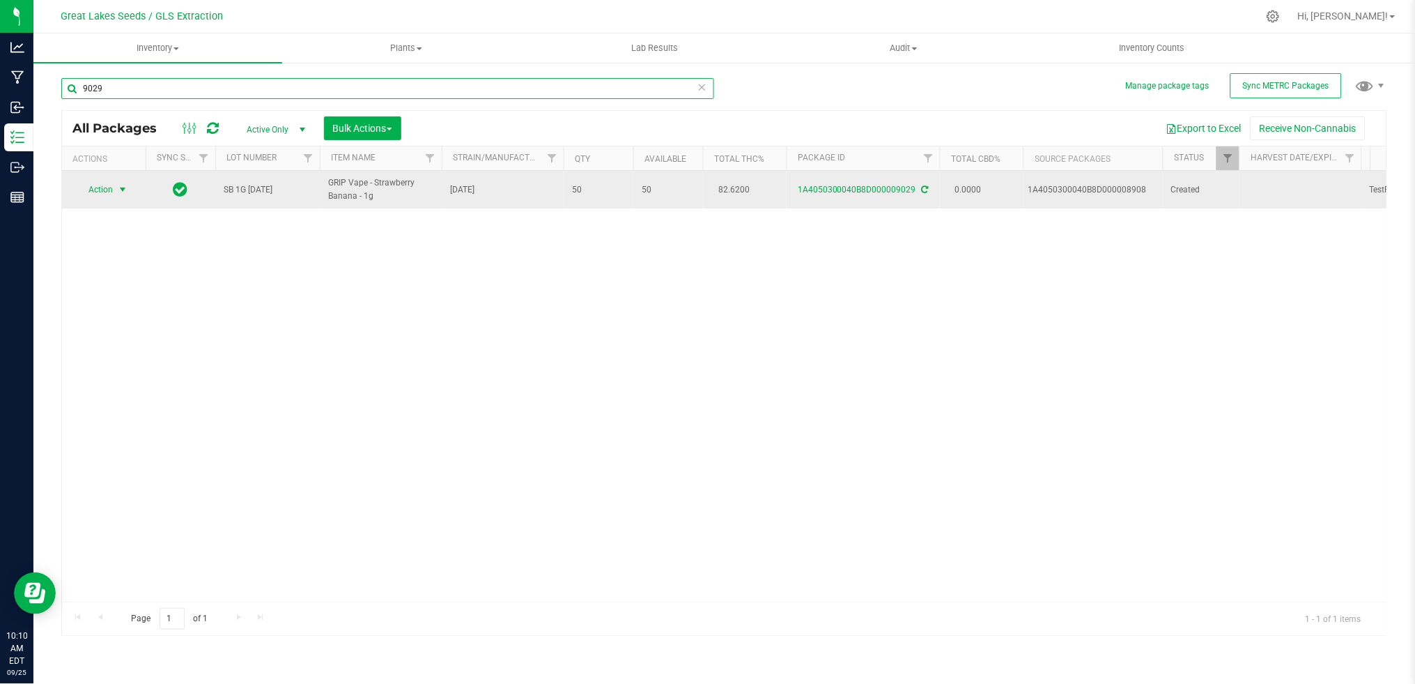
type input "9029"
click at [107, 193] on span "Action" at bounding box center [95, 190] width 38 height 20
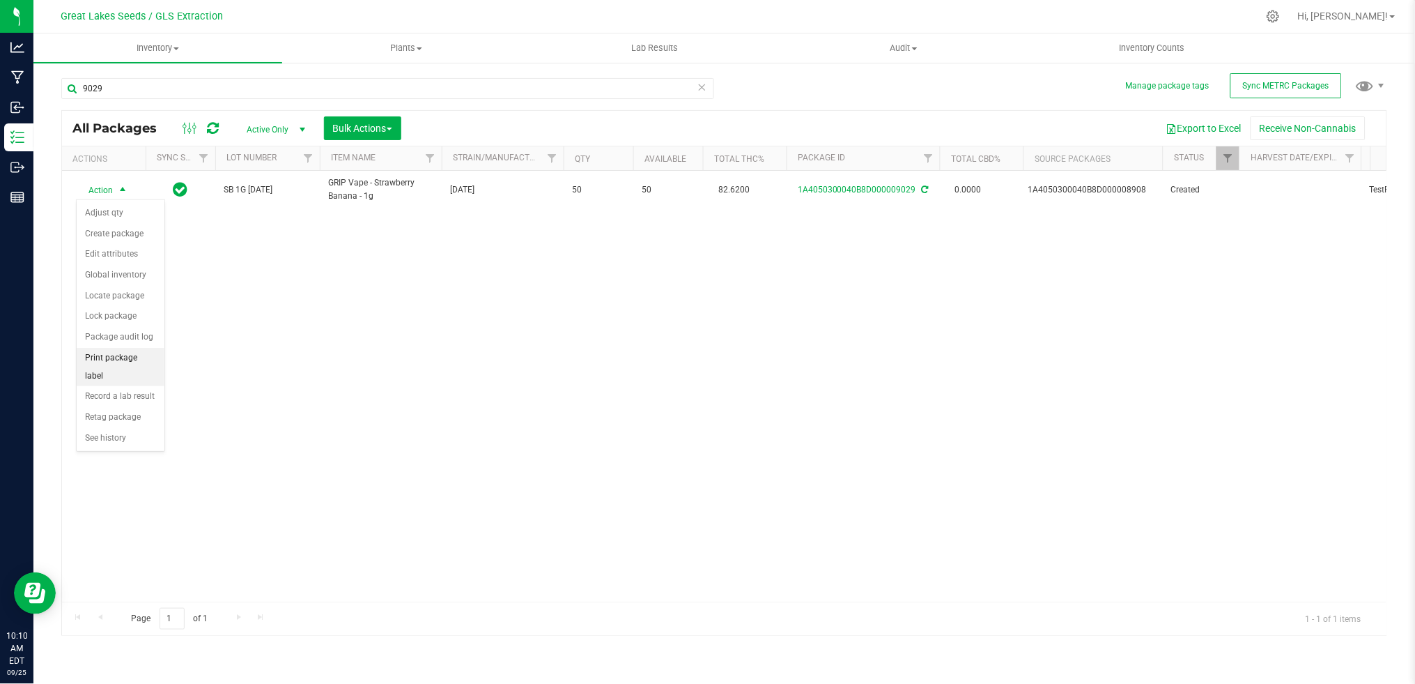
click at [120, 366] on li "Print package label" at bounding box center [121, 367] width 88 height 38
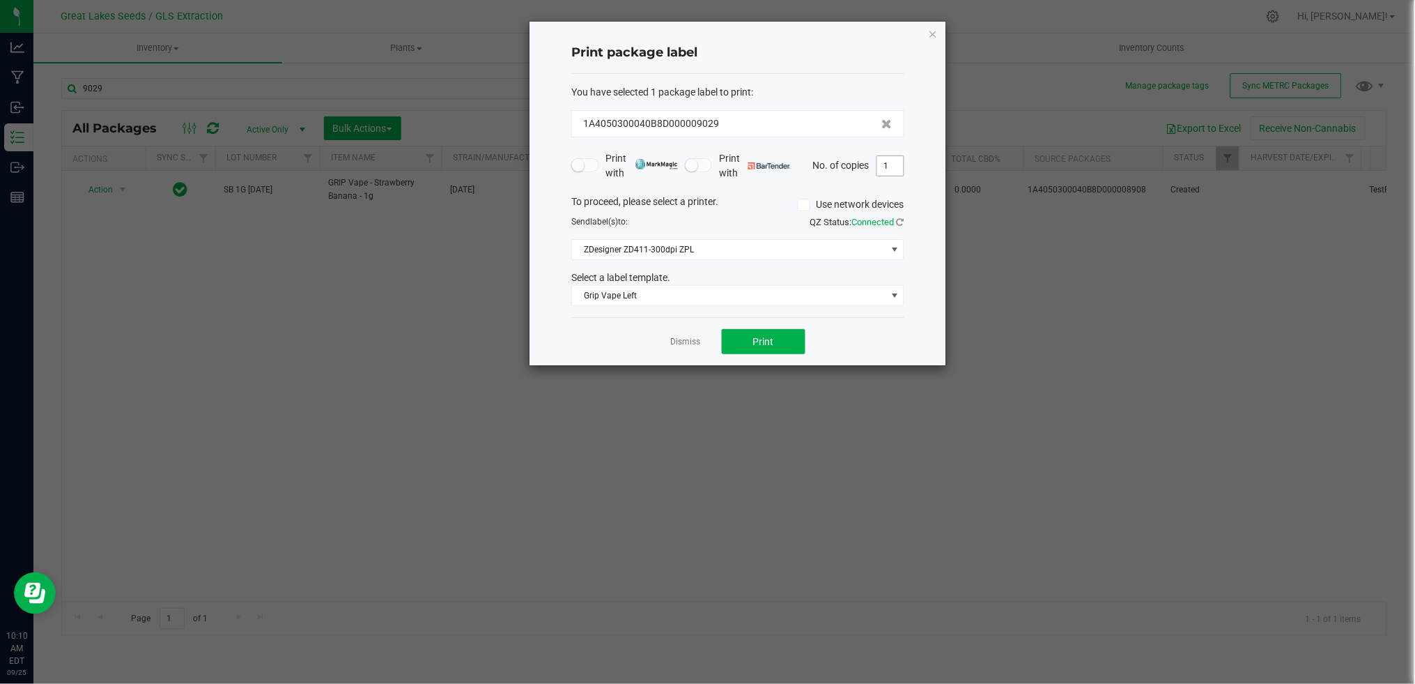
click at [888, 167] on input "1" at bounding box center [890, 166] width 26 height 20
type input "50"
click at [789, 334] on button "Print" at bounding box center [764, 341] width 84 height 25
click at [937, 31] on icon "button" at bounding box center [933, 33] width 10 height 17
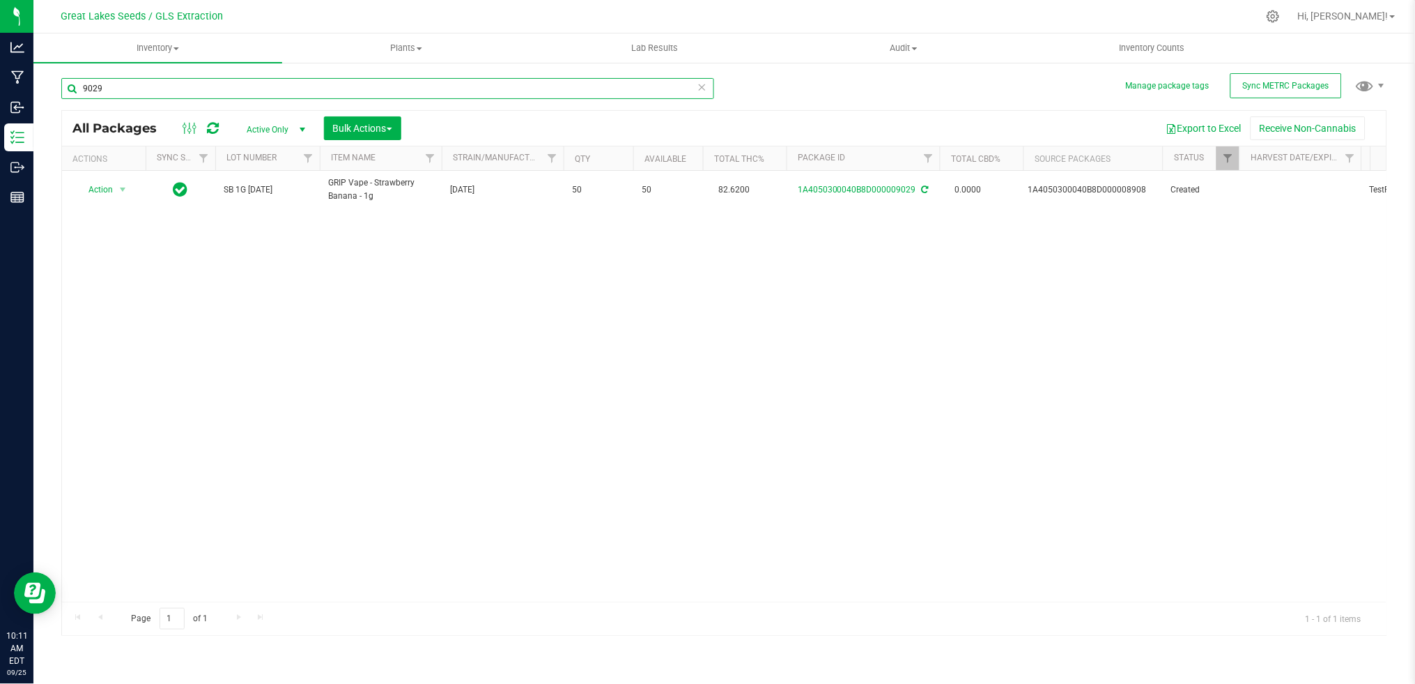
click at [106, 86] on input "9029" at bounding box center [387, 88] width 653 height 21
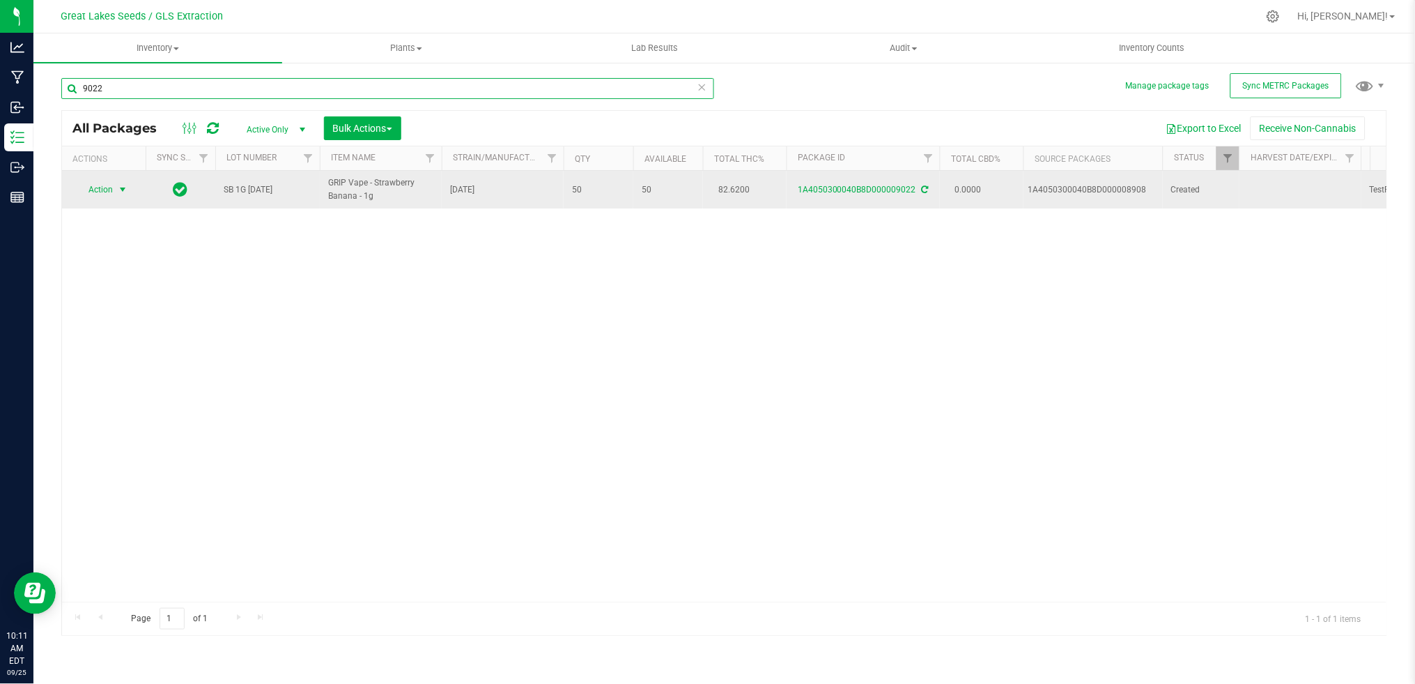
type input "9022"
click at [102, 187] on span "Action" at bounding box center [95, 190] width 38 height 20
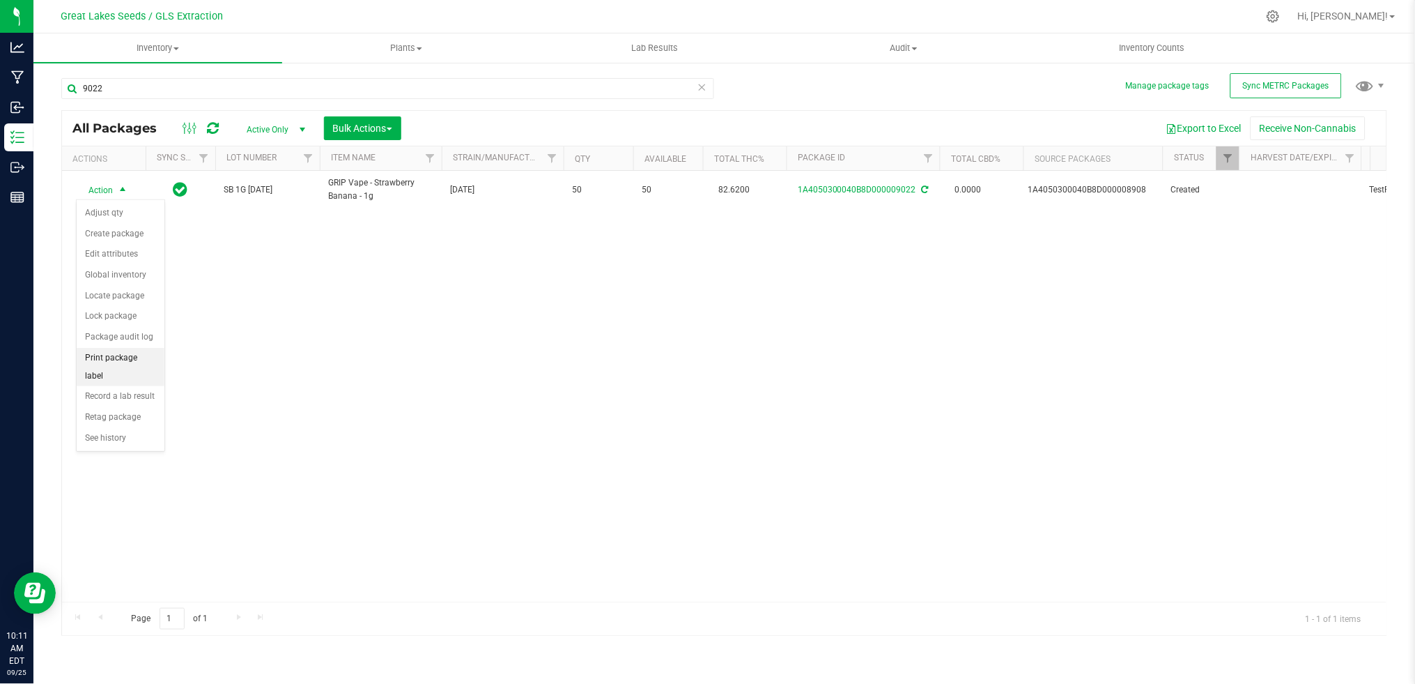
click at [127, 360] on li "Print package label" at bounding box center [121, 367] width 88 height 38
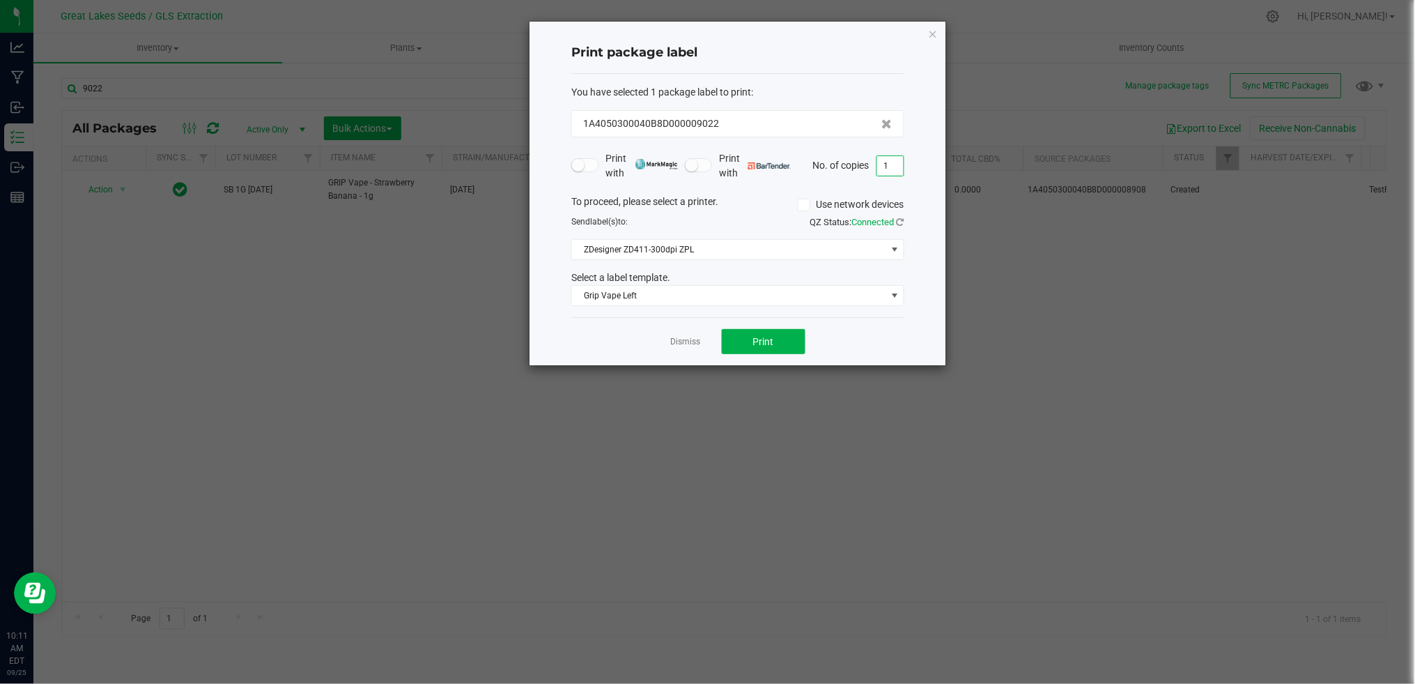
click at [884, 160] on input "1" at bounding box center [890, 166] width 26 height 20
type input "50"
click at [800, 344] on button "Print" at bounding box center [764, 341] width 84 height 25
click at [930, 33] on icon "button" at bounding box center [933, 33] width 10 height 17
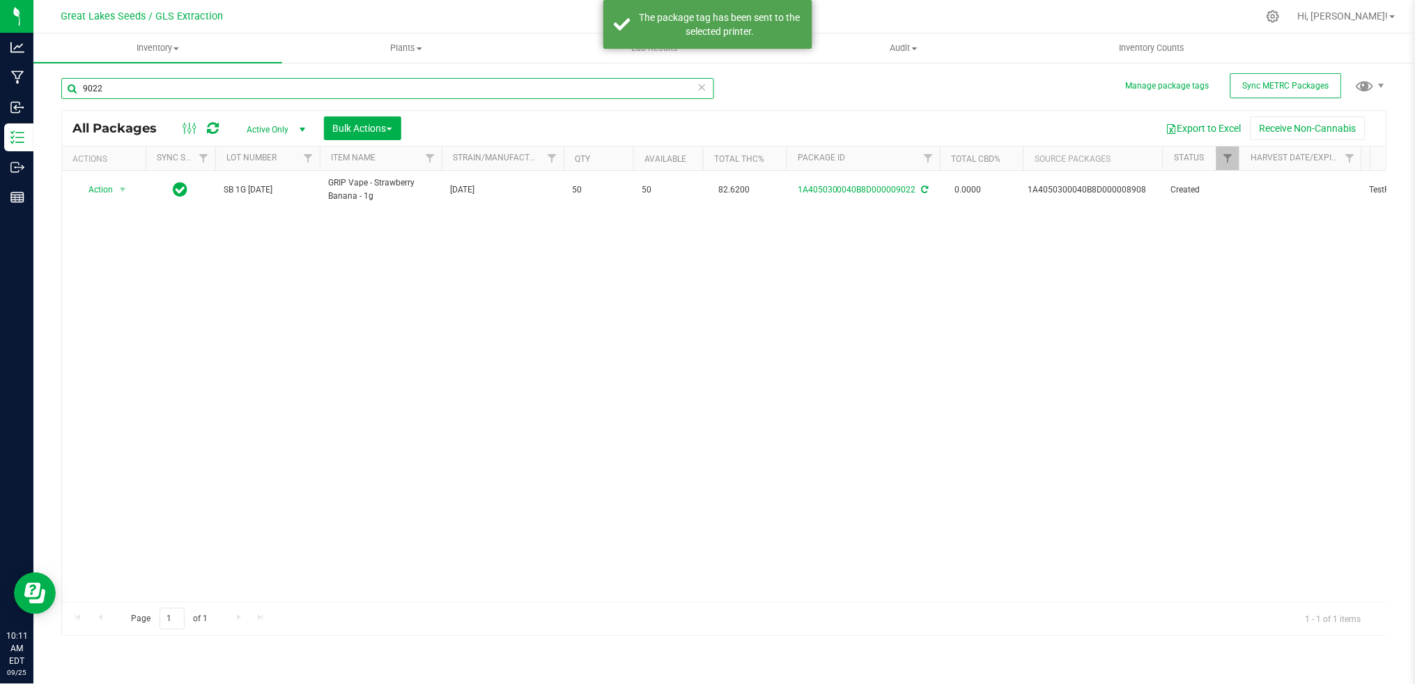
click at [135, 84] on input "9022" at bounding box center [387, 88] width 653 height 21
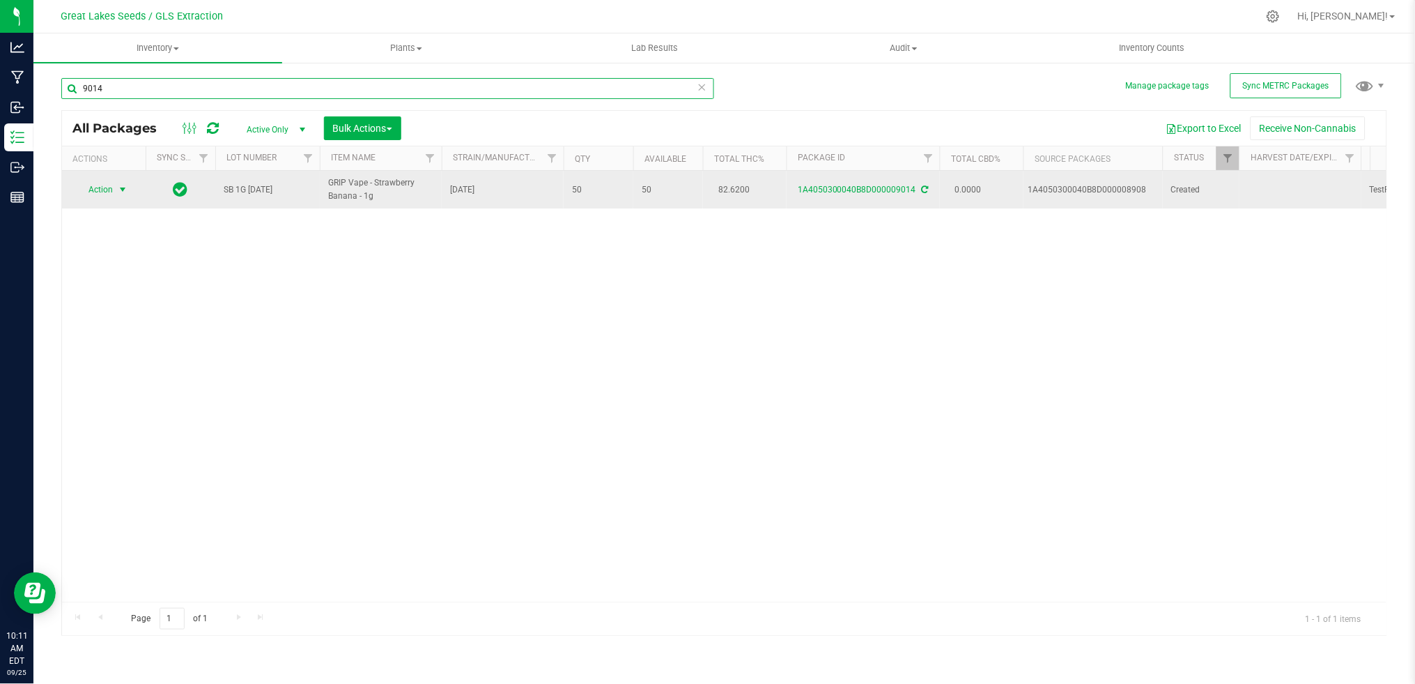
type input "9014"
click at [114, 189] on span "select" at bounding box center [122, 190] width 17 height 20
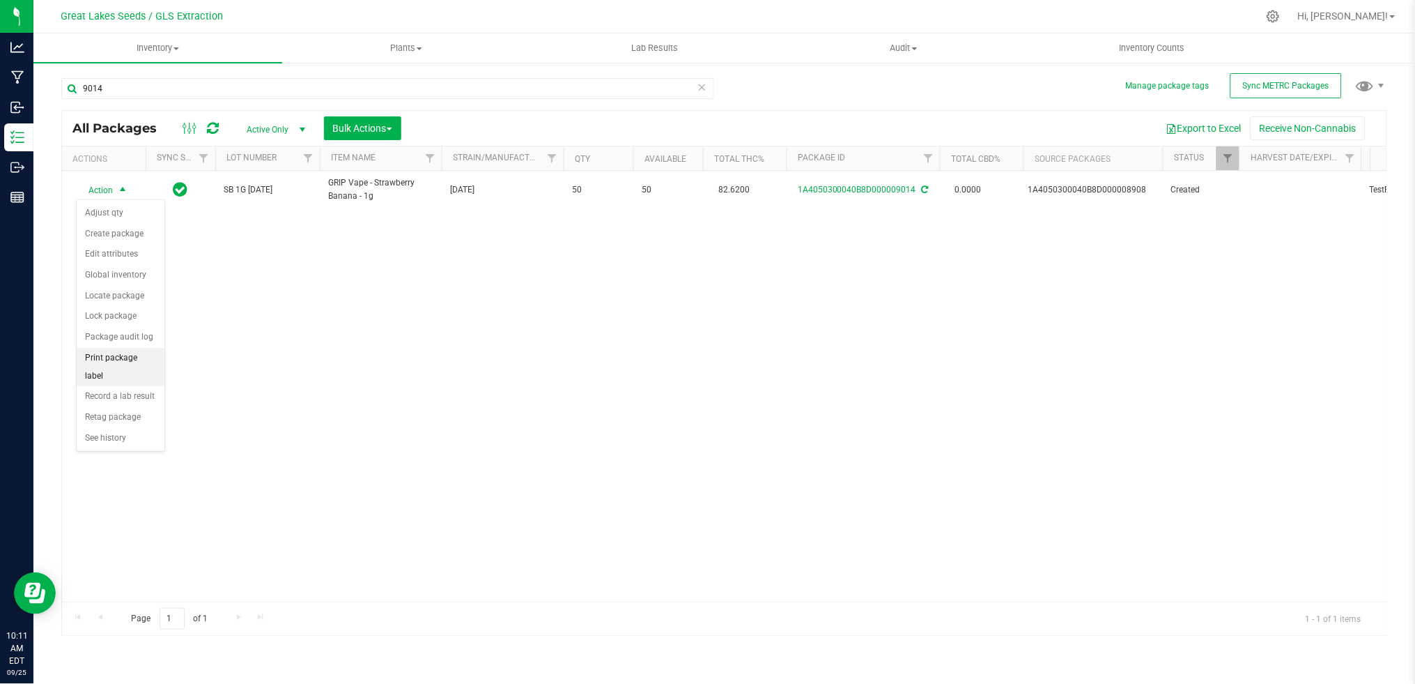
click at [137, 371] on li "Print package label" at bounding box center [121, 367] width 88 height 38
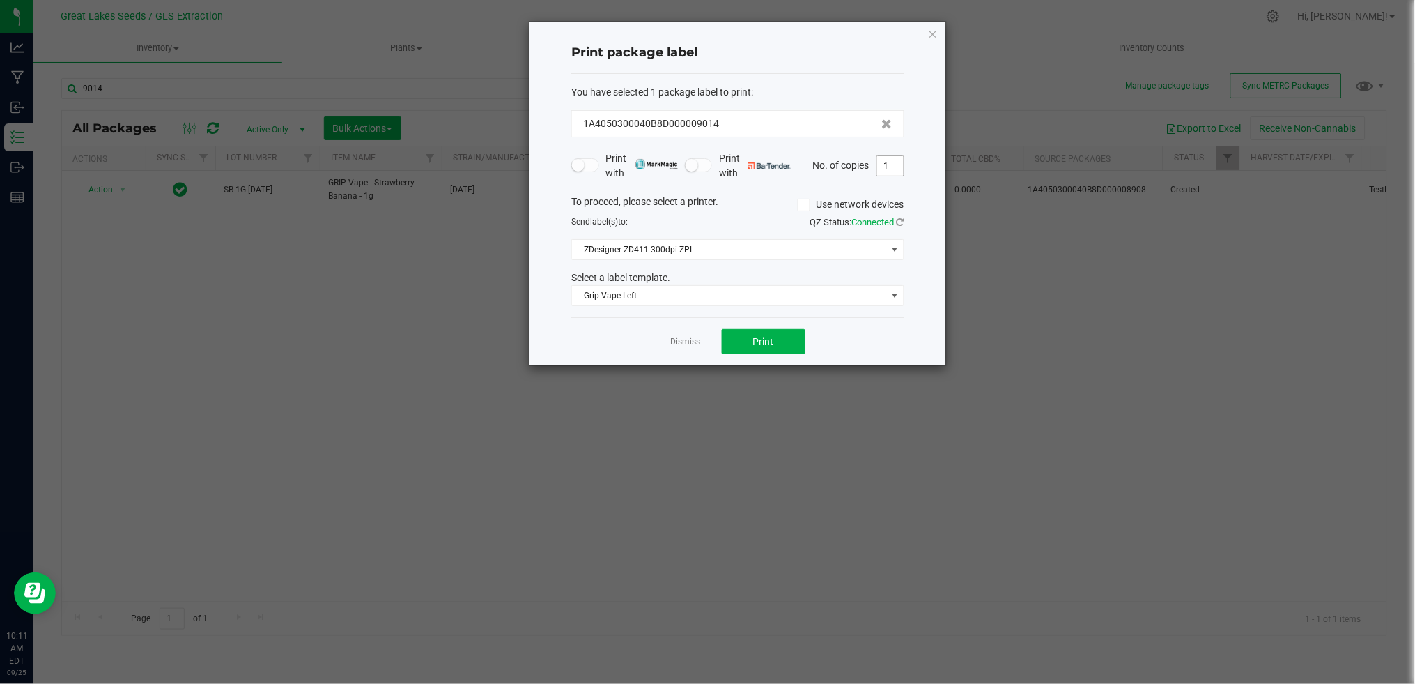
click at [879, 162] on input "1" at bounding box center [890, 166] width 26 height 20
type input "50"
click at [794, 339] on button "Print" at bounding box center [764, 341] width 84 height 25
click at [935, 35] on icon "button" at bounding box center [933, 33] width 10 height 17
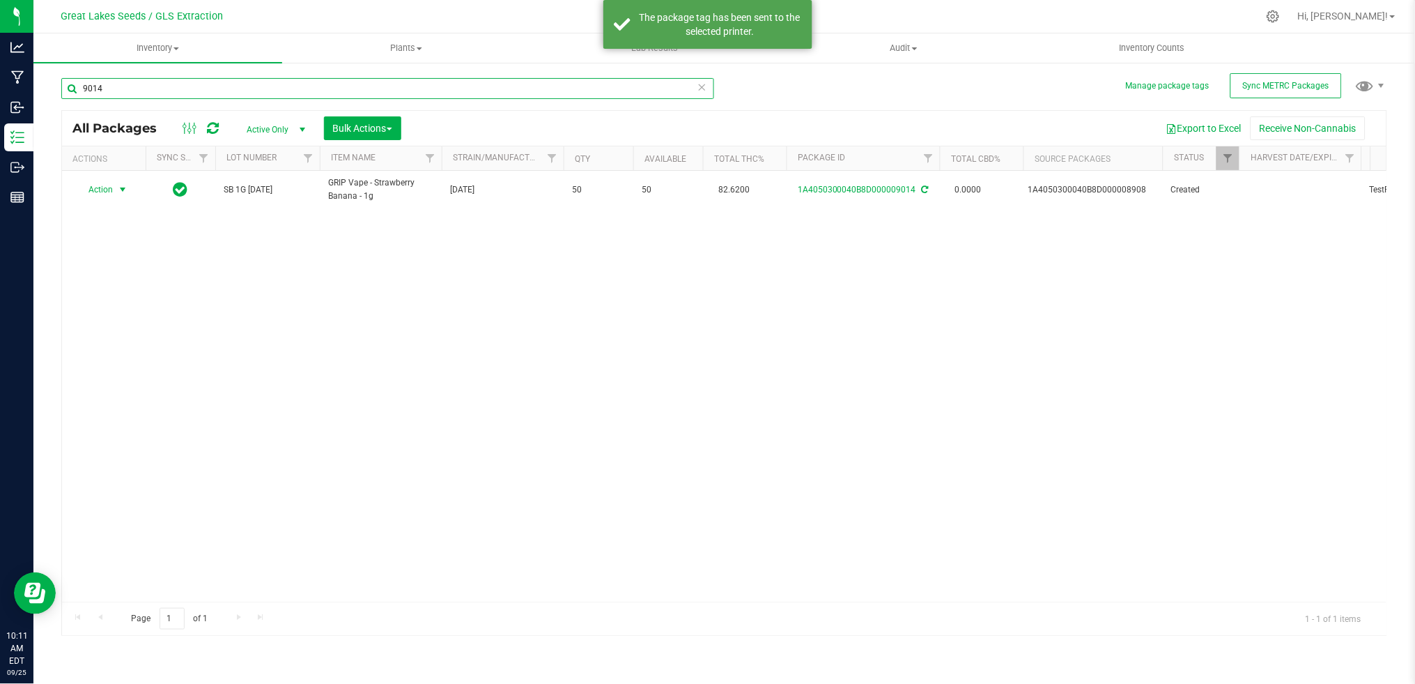
click at [164, 90] on input "9014" at bounding box center [387, 88] width 653 height 21
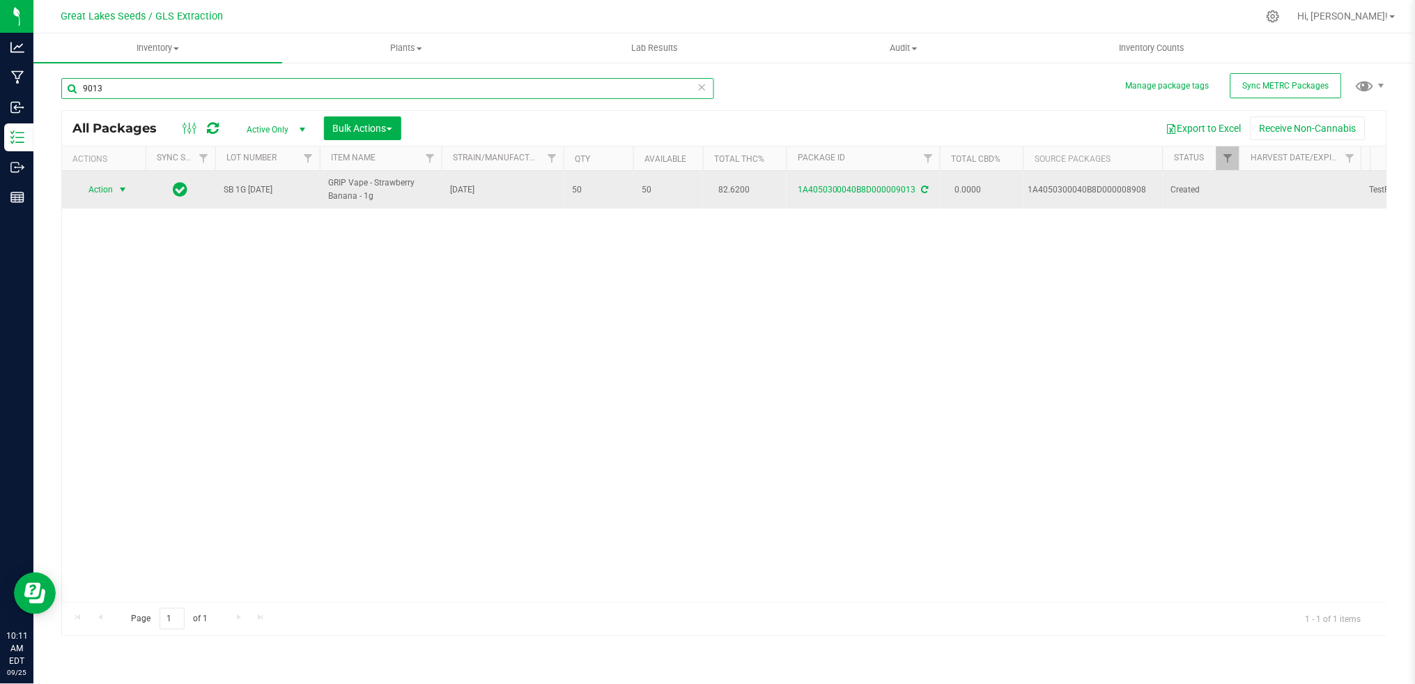
type input "9013"
click at [93, 190] on span "Action" at bounding box center [95, 190] width 38 height 20
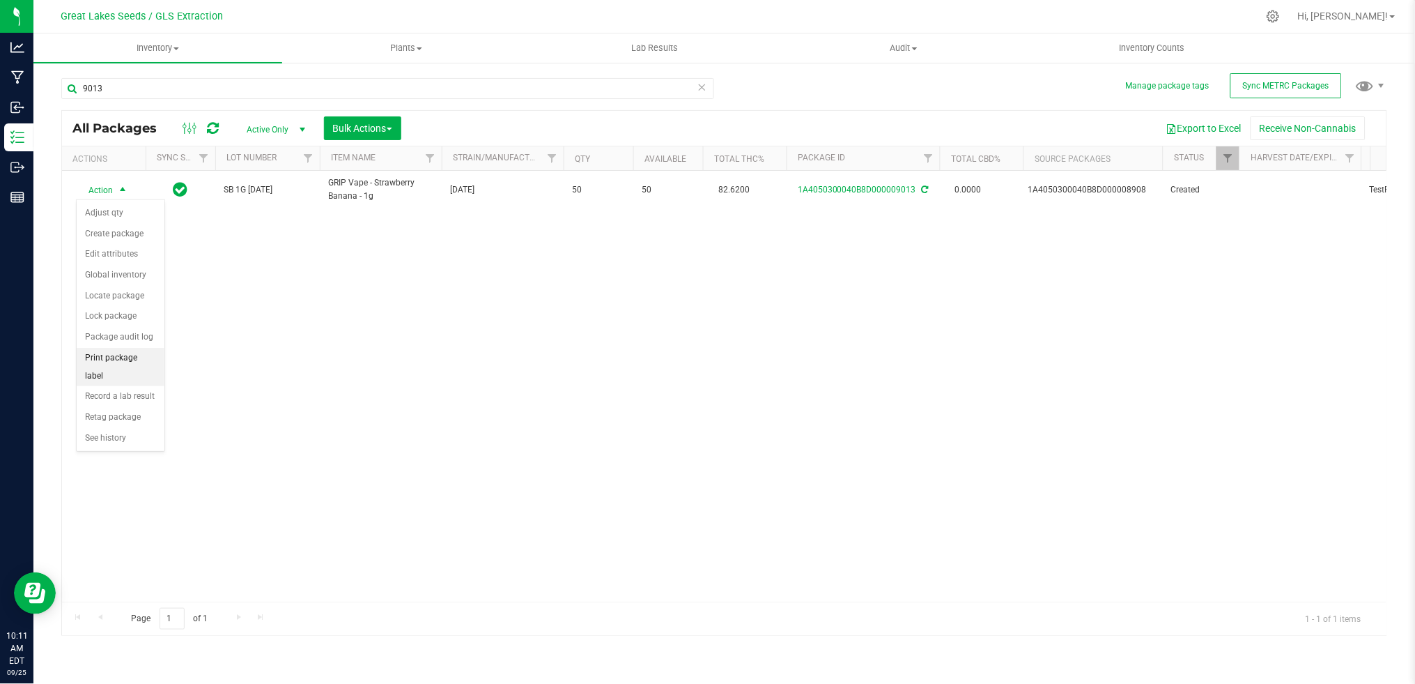
click at [116, 367] on li "Print package label" at bounding box center [121, 367] width 88 height 38
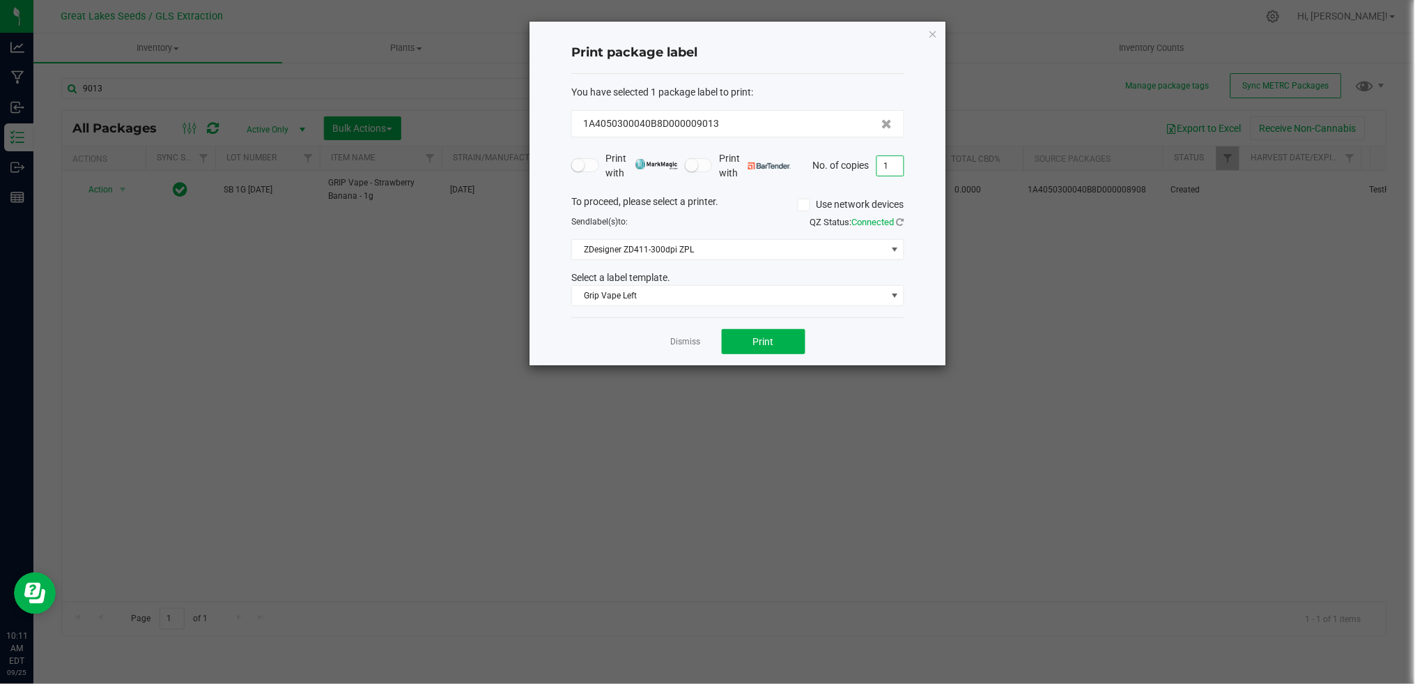
click at [884, 168] on input "1" at bounding box center [890, 166] width 26 height 20
type input "50"
click at [778, 346] on button "Print" at bounding box center [764, 341] width 84 height 25
click at [674, 339] on link "Dismiss" at bounding box center [686, 342] width 30 height 12
